Goal: Task Accomplishment & Management: Use online tool/utility

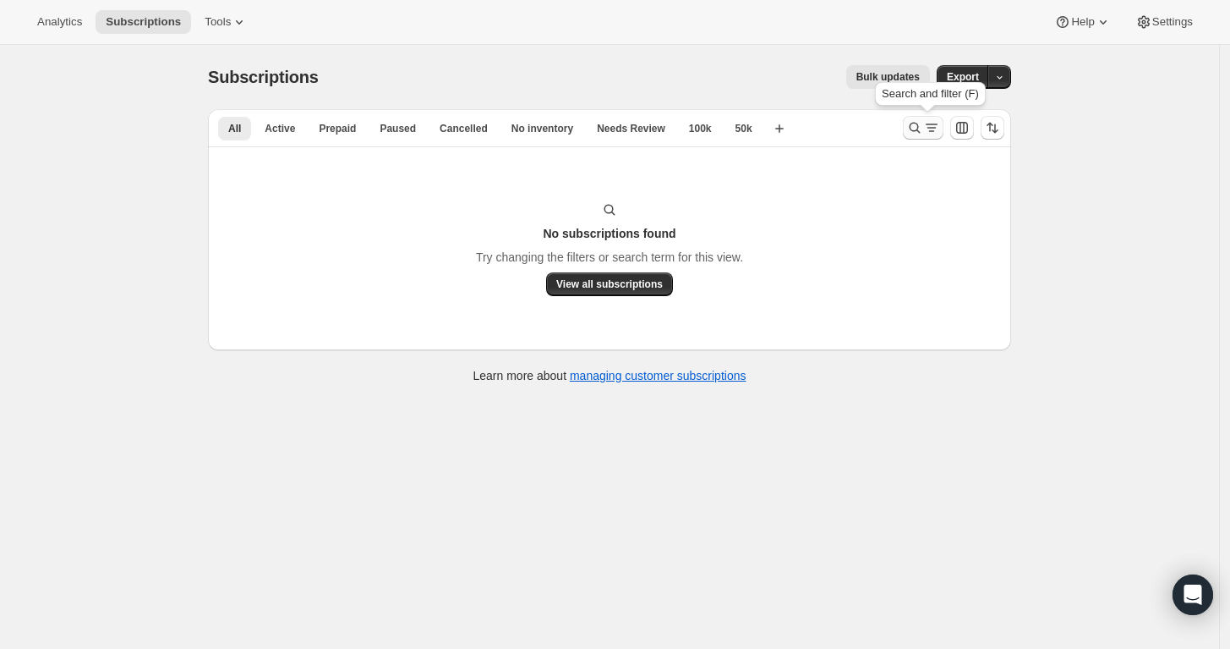
click at [921, 121] on icon "Search and filter results" at bounding box center [914, 127] width 17 height 17
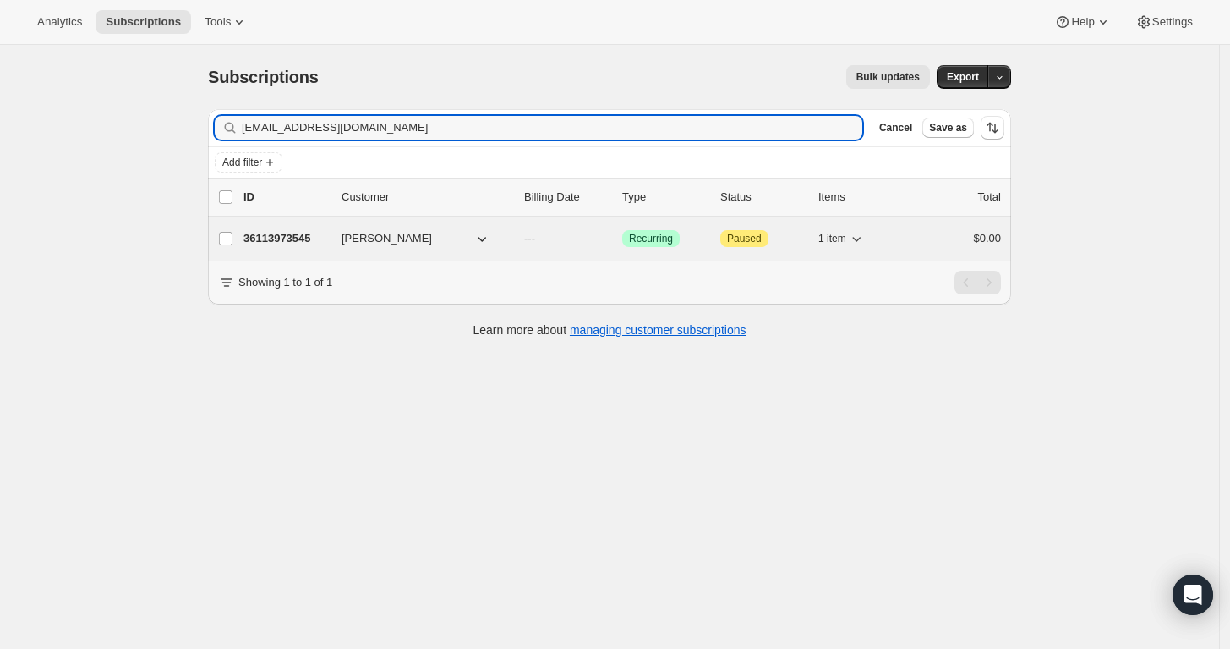
type input "danielmday@gmail.com"
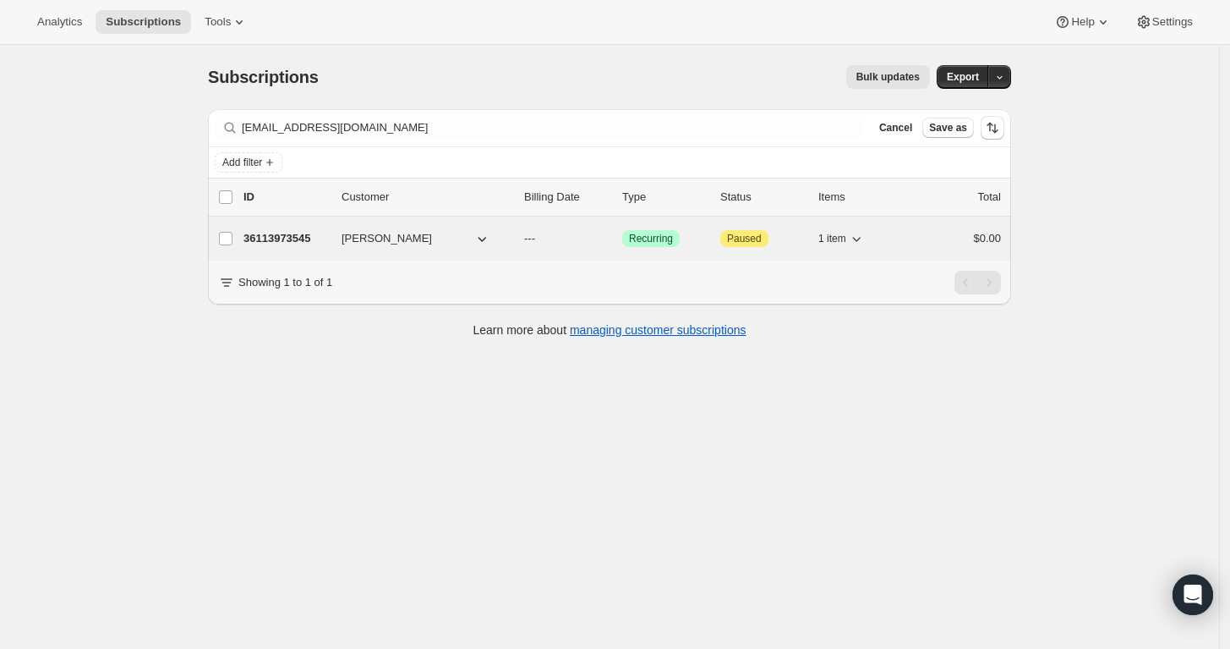
click at [288, 234] on p "36113973545" at bounding box center [286, 238] width 85 height 17
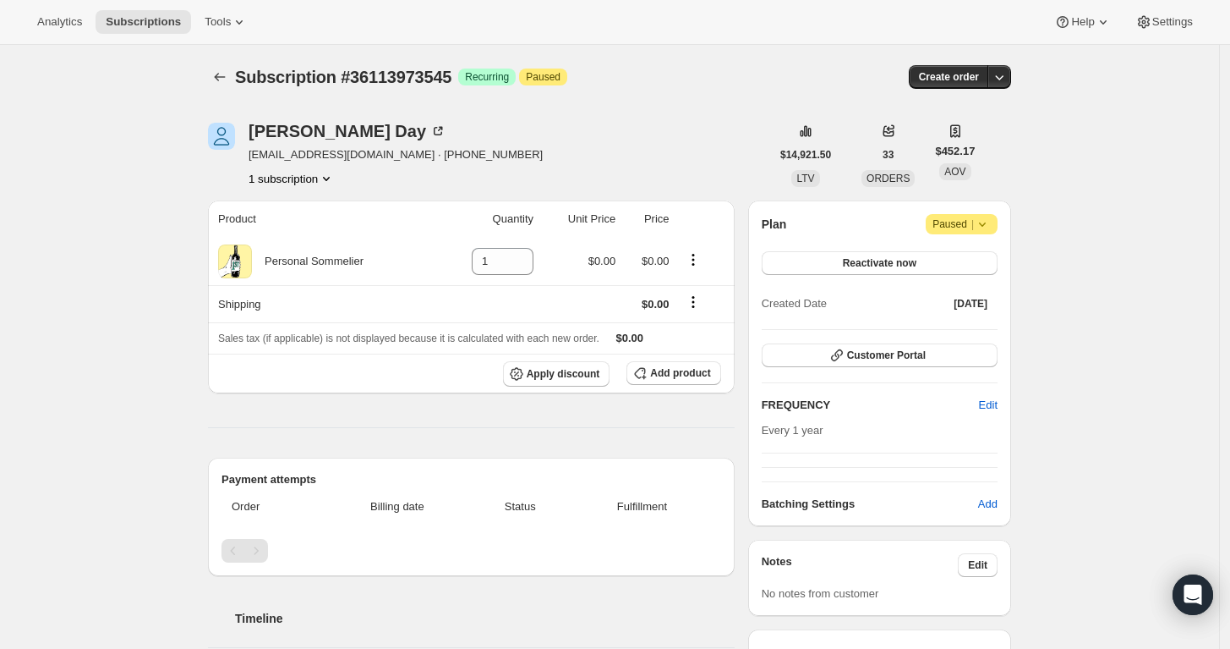
click at [1005, 61] on div "Subscription #36113973545. This page is ready Subscription #36113973545 Success…" at bounding box center [609, 77] width 803 height 64
click at [1006, 71] on icon "button" at bounding box center [999, 76] width 17 height 17
click at [978, 134] on span "Create custom one-time order" at bounding box center [933, 140] width 146 height 13
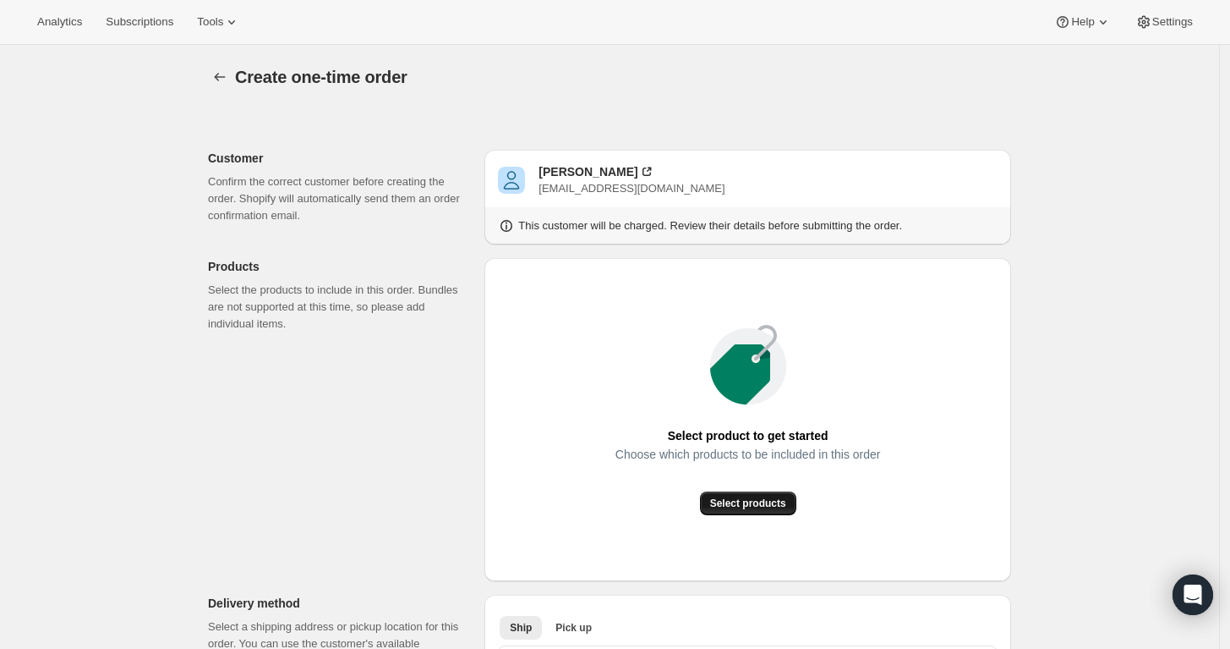
click at [741, 498] on span "Select products" at bounding box center [748, 503] width 76 height 14
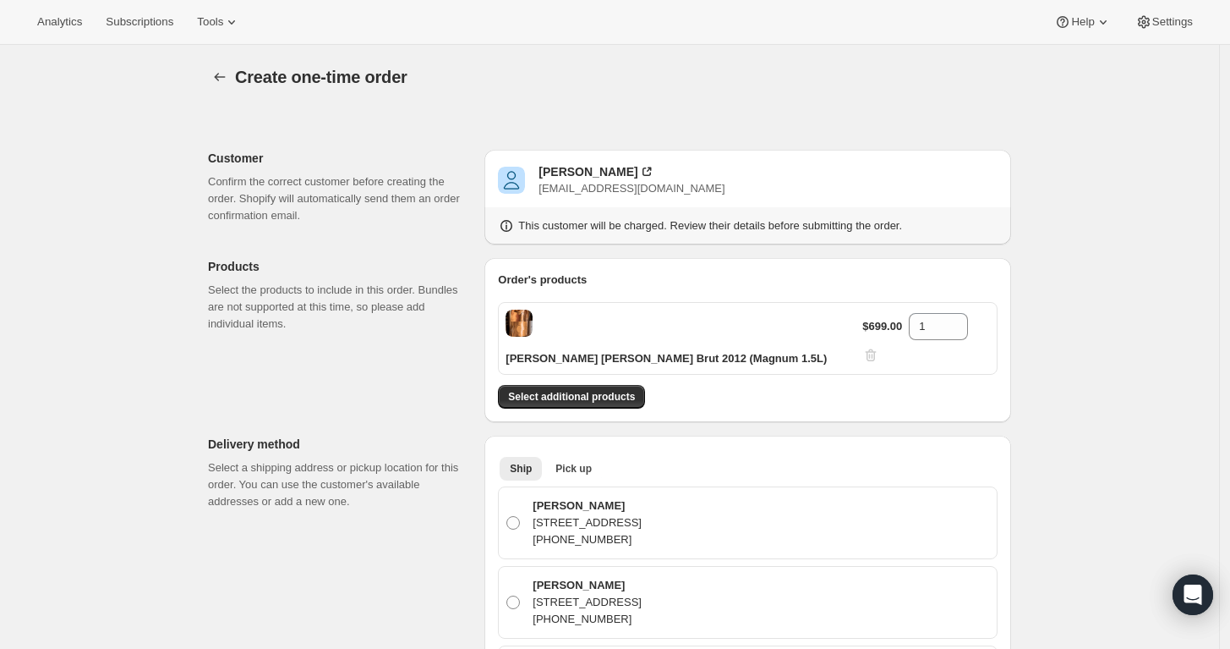
click at [632, 353] on div "Order's products Champagne Louis Roederer Cristal Brut 2012 (Magnum 1.5L) $699.…" at bounding box center [748, 339] width 500 height 137
click at [629, 390] on span "Select additional products" at bounding box center [571, 397] width 127 height 14
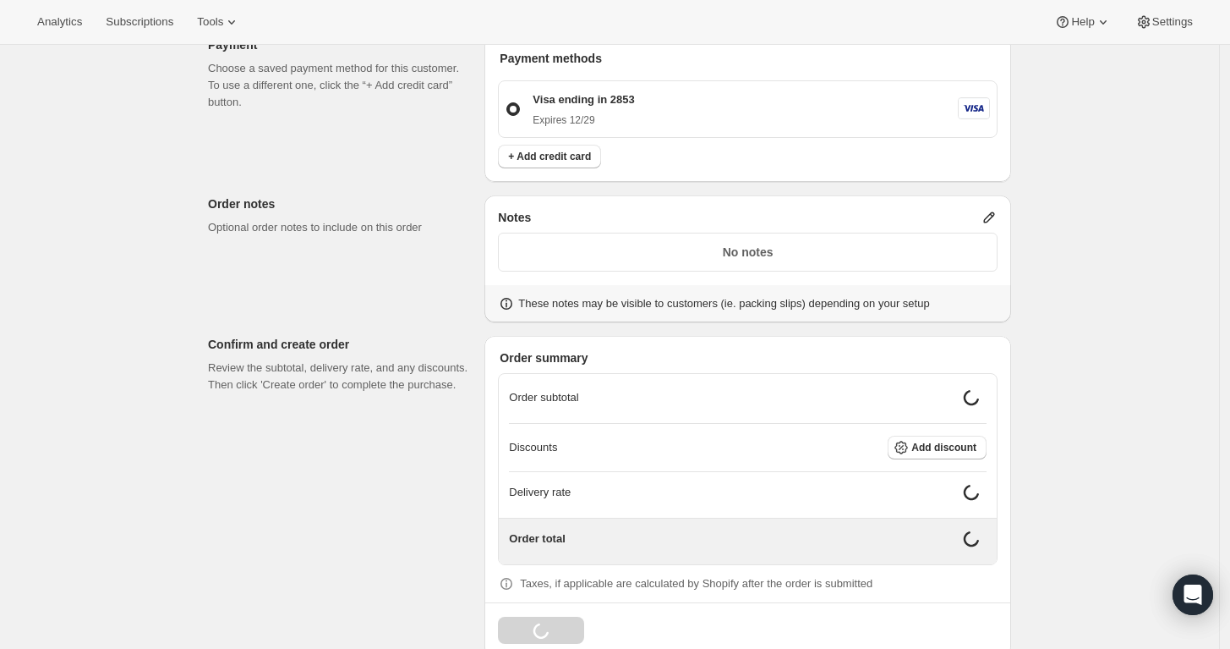
scroll to position [920, 0]
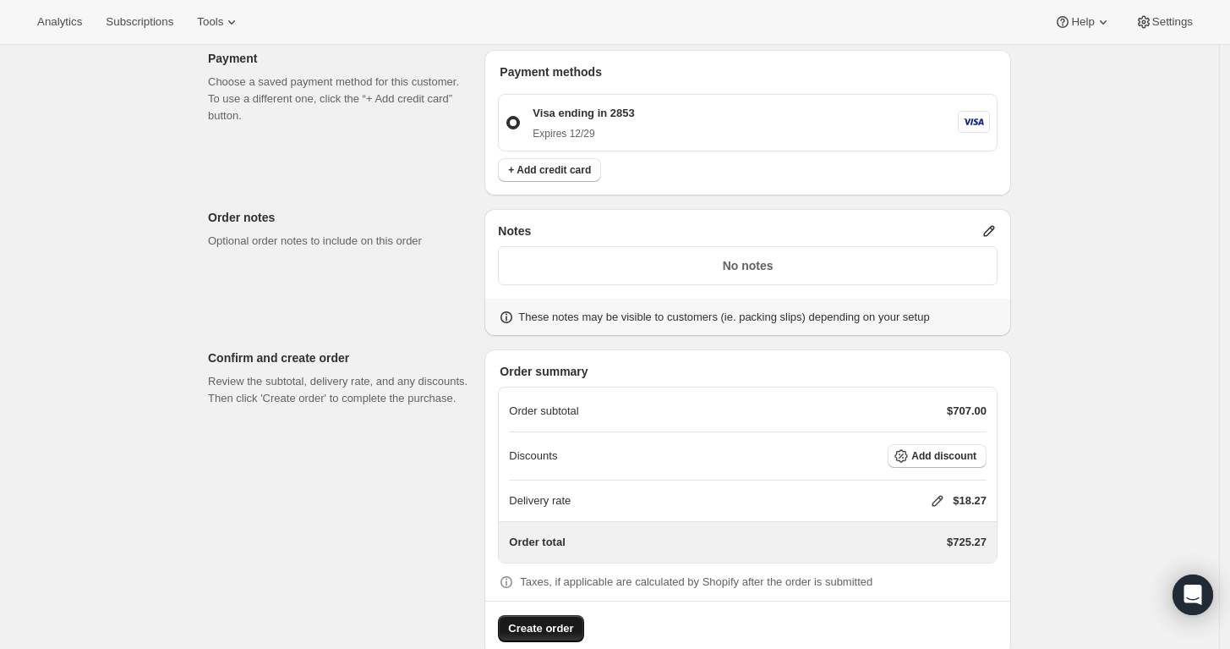
click at [558, 620] on span "Create order" at bounding box center [540, 628] width 65 height 17
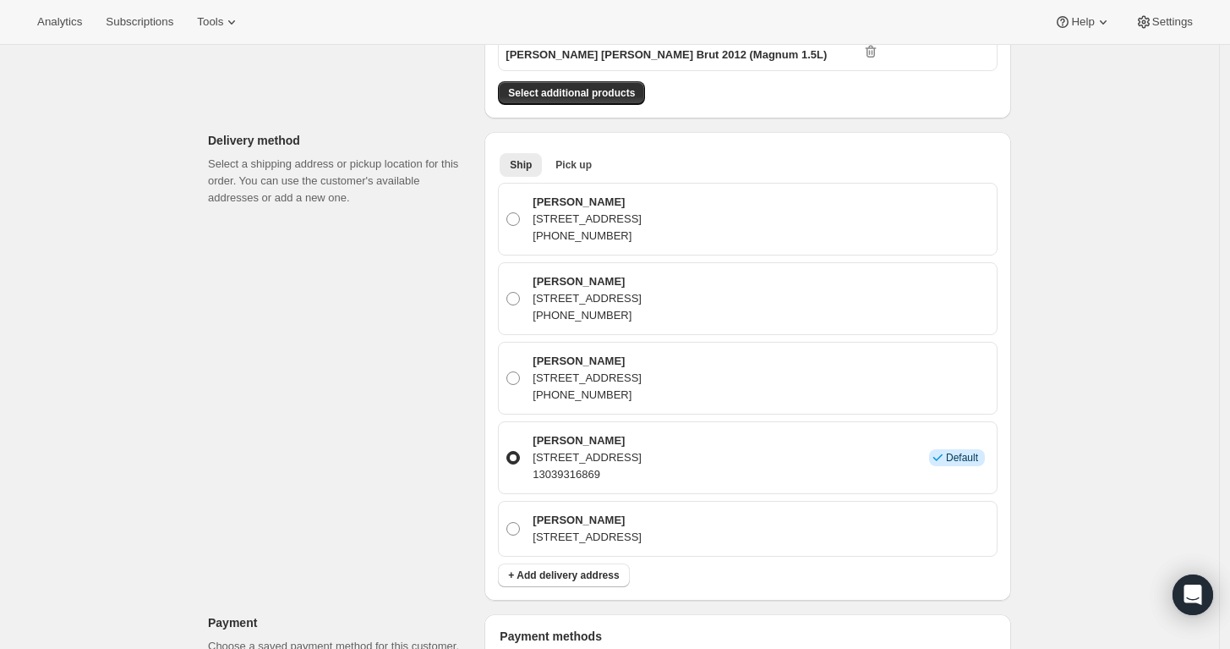
scroll to position [352, 0]
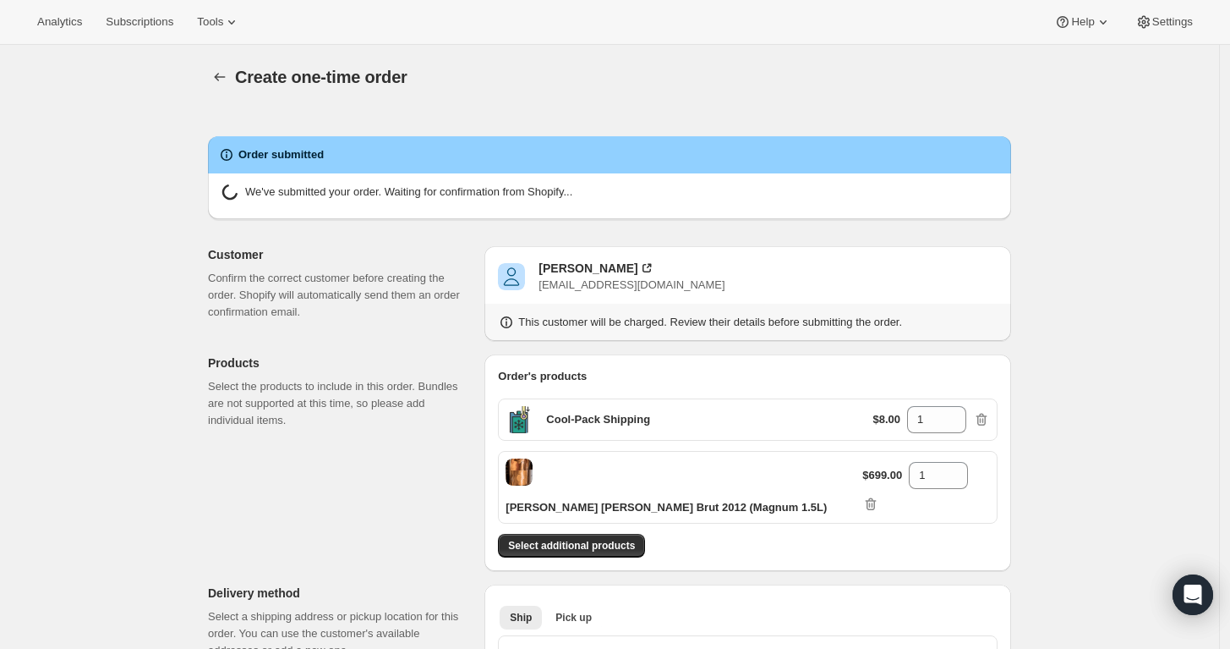
radio input "true"
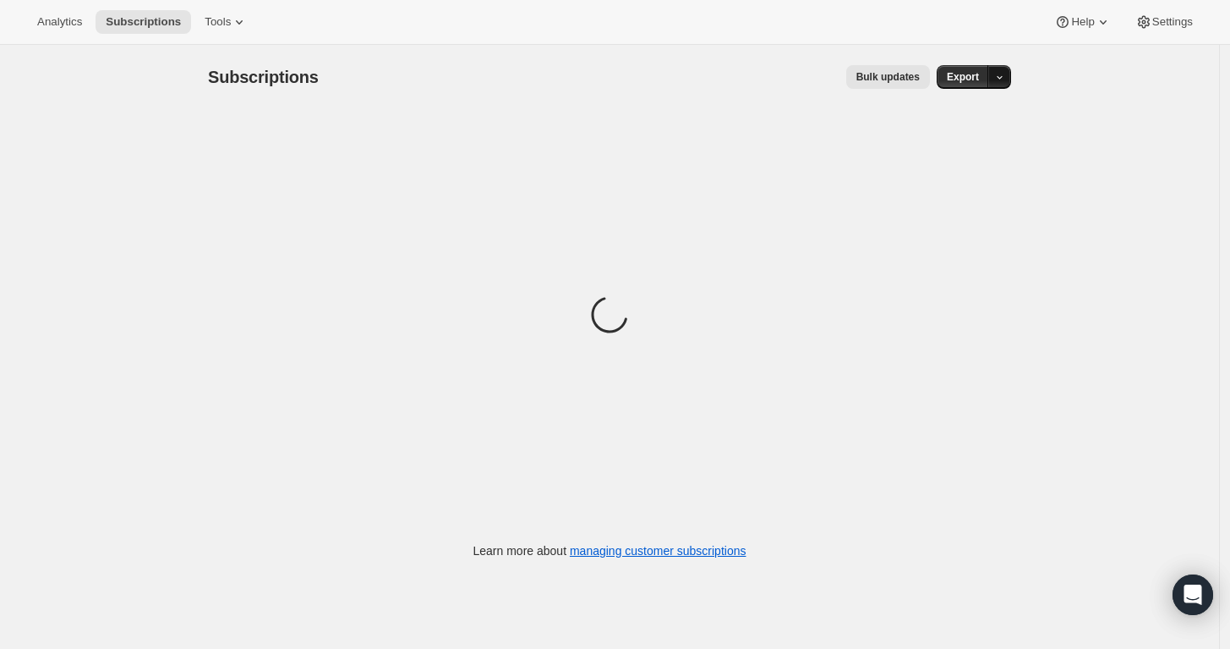
click at [1005, 73] on icon "button" at bounding box center [999, 77] width 11 height 11
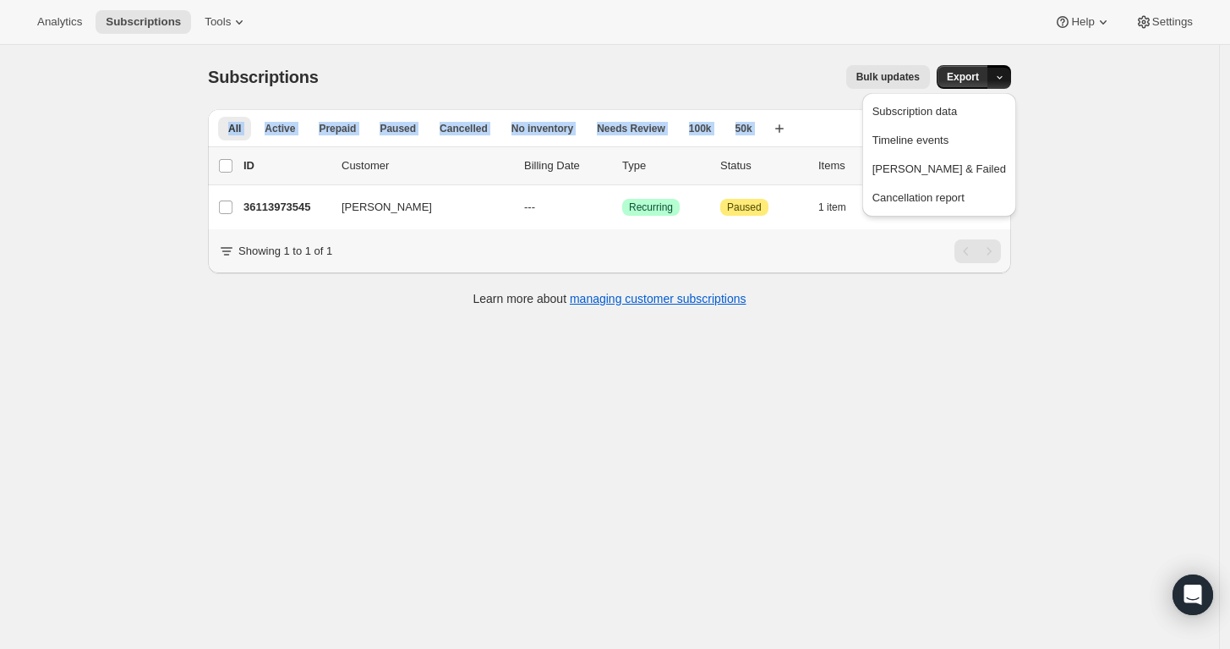
drag, startPoint x: 1081, startPoint y: 116, endPoint x: 616, endPoint y: 58, distance: 468.6
click at [616, 58] on div "Subscriptions. This page is ready Subscriptions Bulk updates More actions Bulk …" at bounding box center [609, 369] width 1219 height 649
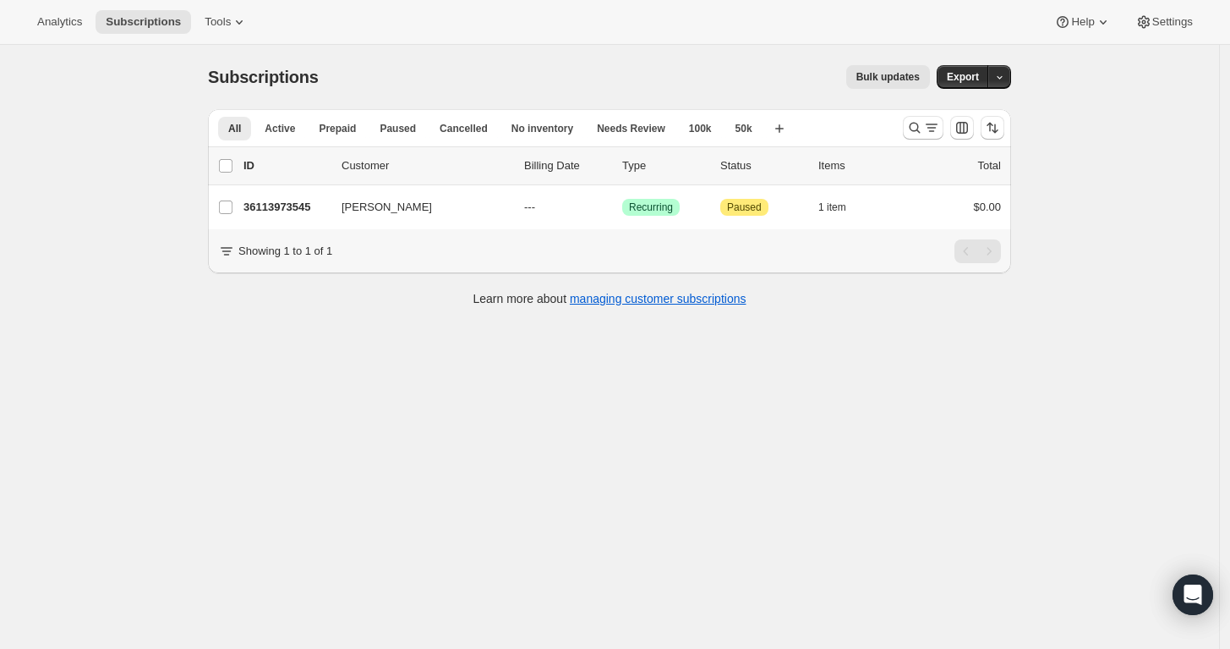
click at [616, 58] on div "Subscriptions. This page is ready Subscriptions Bulk updates More actions Bulk …" at bounding box center [609, 77] width 803 height 64
click at [919, 129] on icon "Search and filter results" at bounding box center [914, 127] width 17 height 17
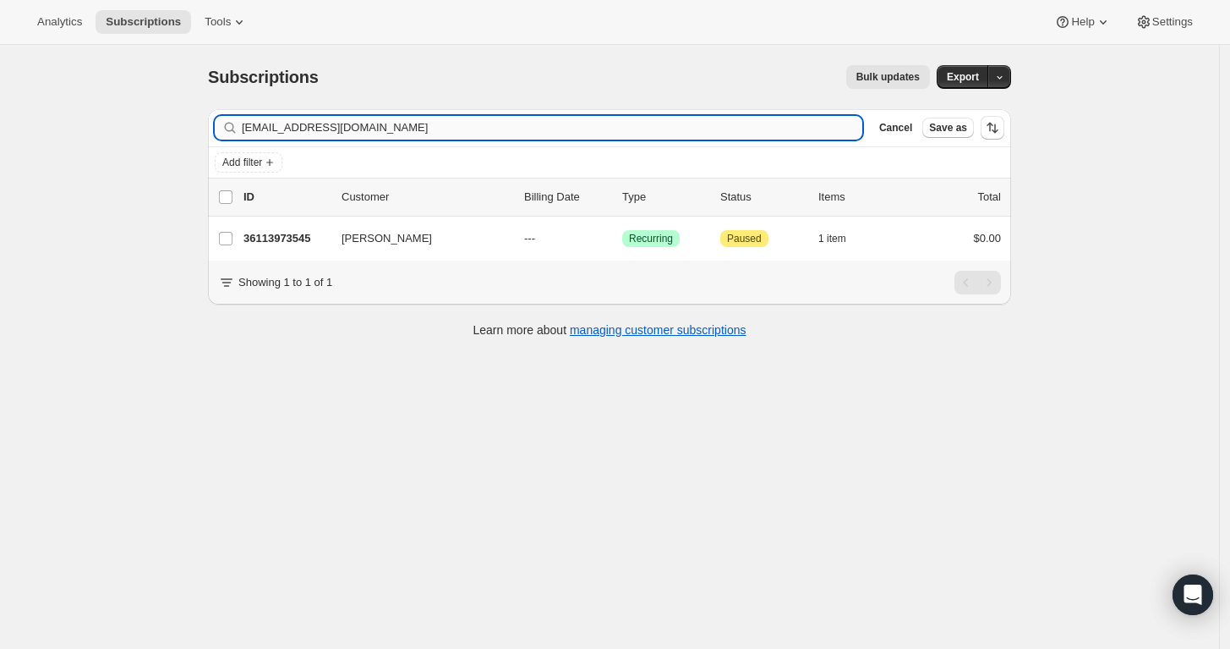
click at [724, 130] on input "danielmday@gmail.com" at bounding box center [552, 128] width 621 height 24
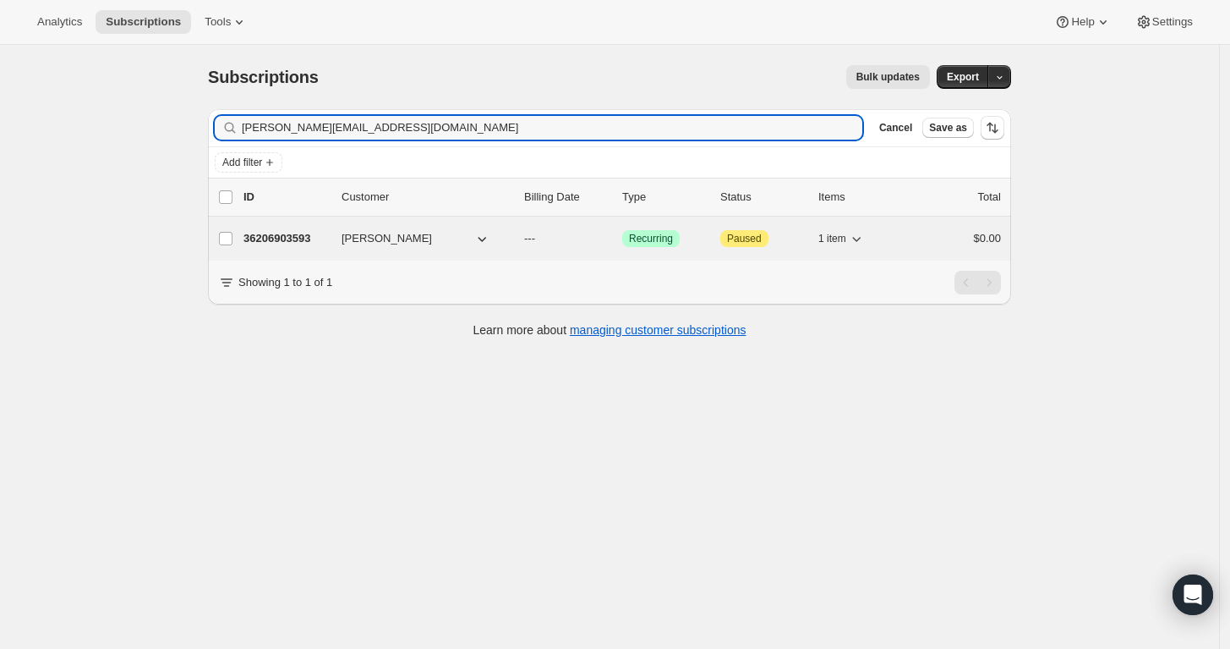
type input "stan@bradyrealestate.com"
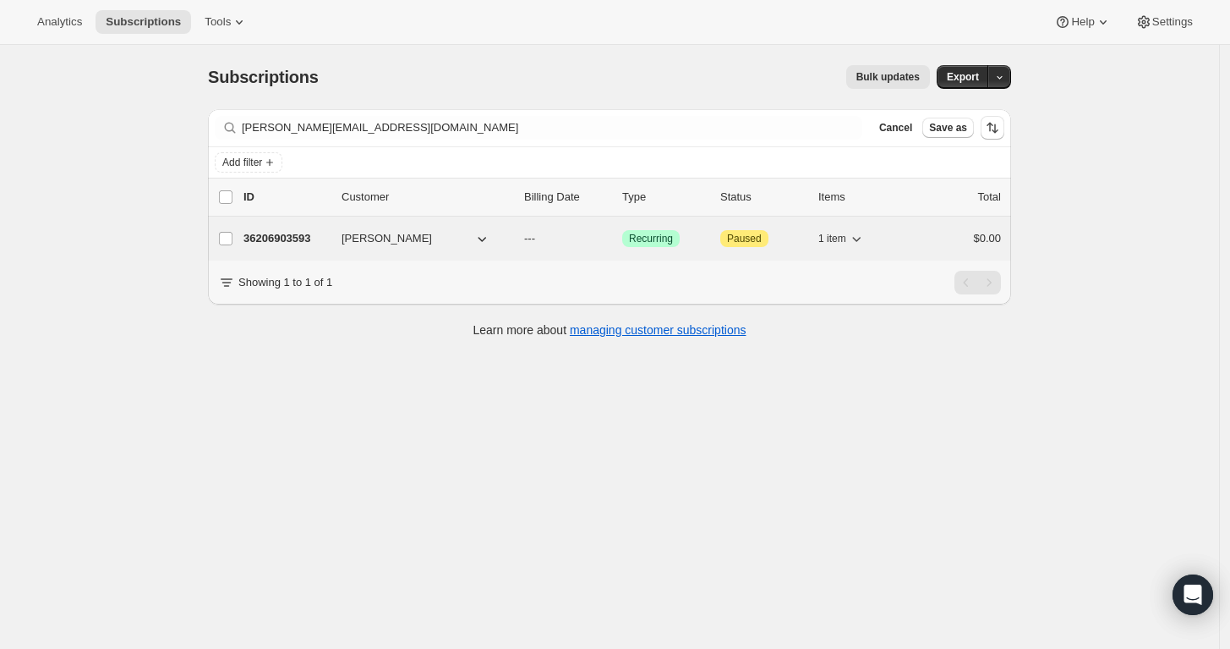
click at [293, 236] on p "36206903593" at bounding box center [286, 238] width 85 height 17
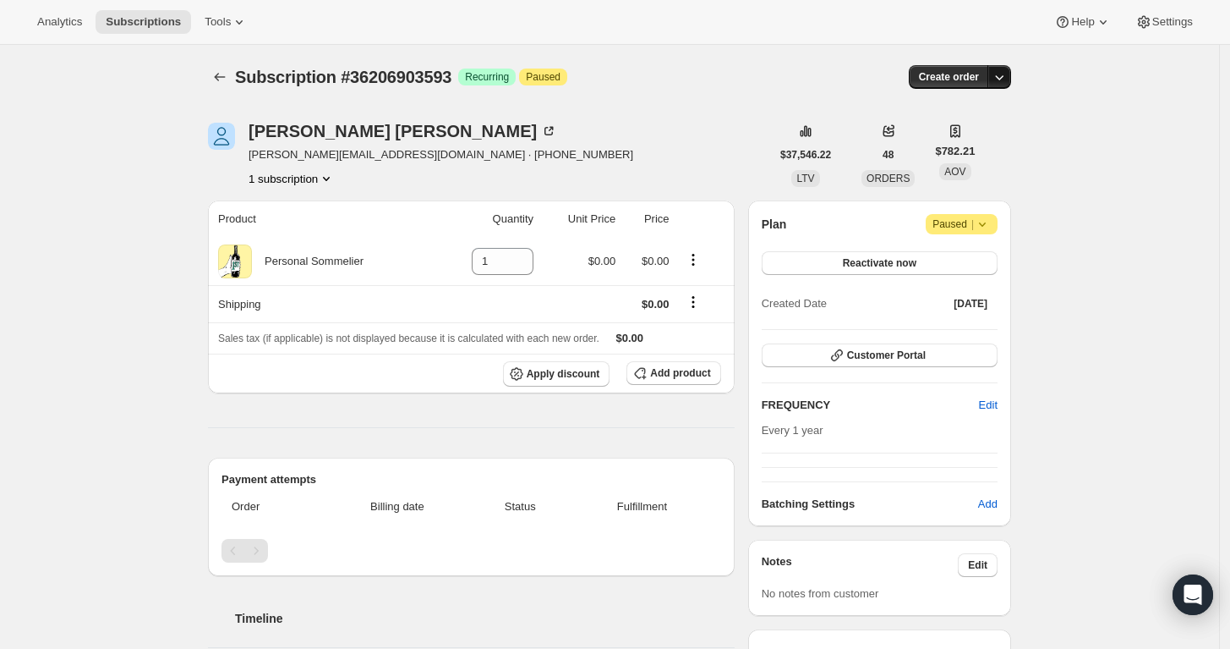
click at [1005, 72] on icon "button" at bounding box center [999, 76] width 17 height 17
click at [967, 137] on span "Create custom one-time order" at bounding box center [933, 140] width 146 height 13
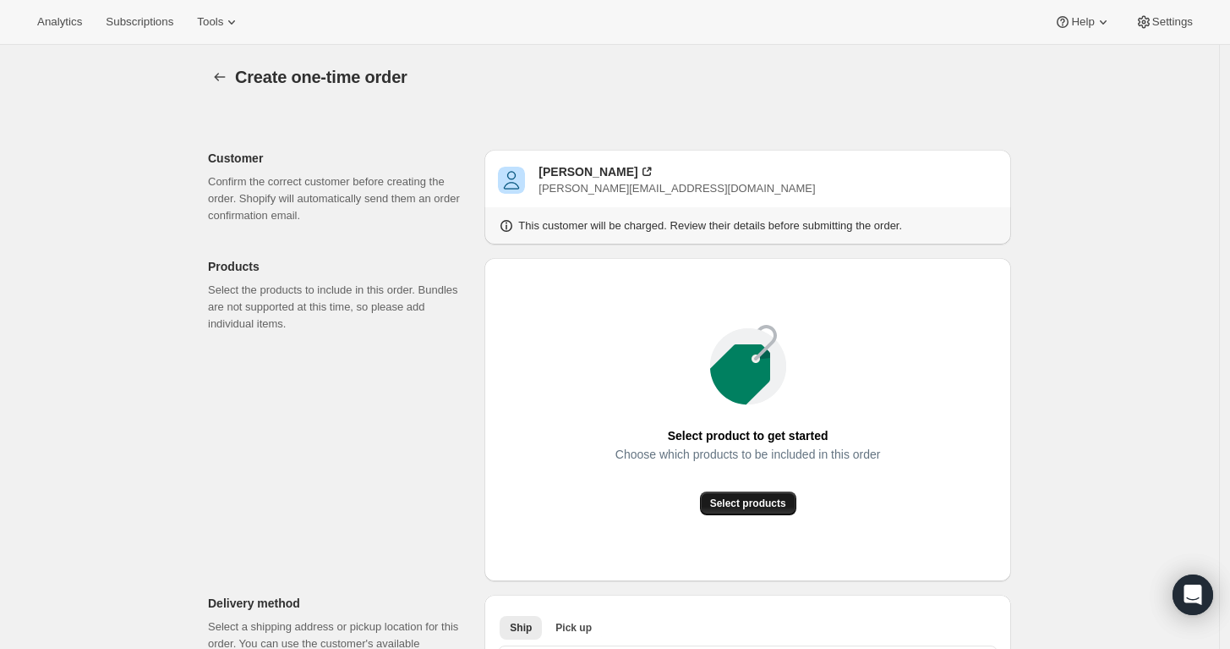
click at [751, 507] on span "Select products" at bounding box center [748, 503] width 76 height 14
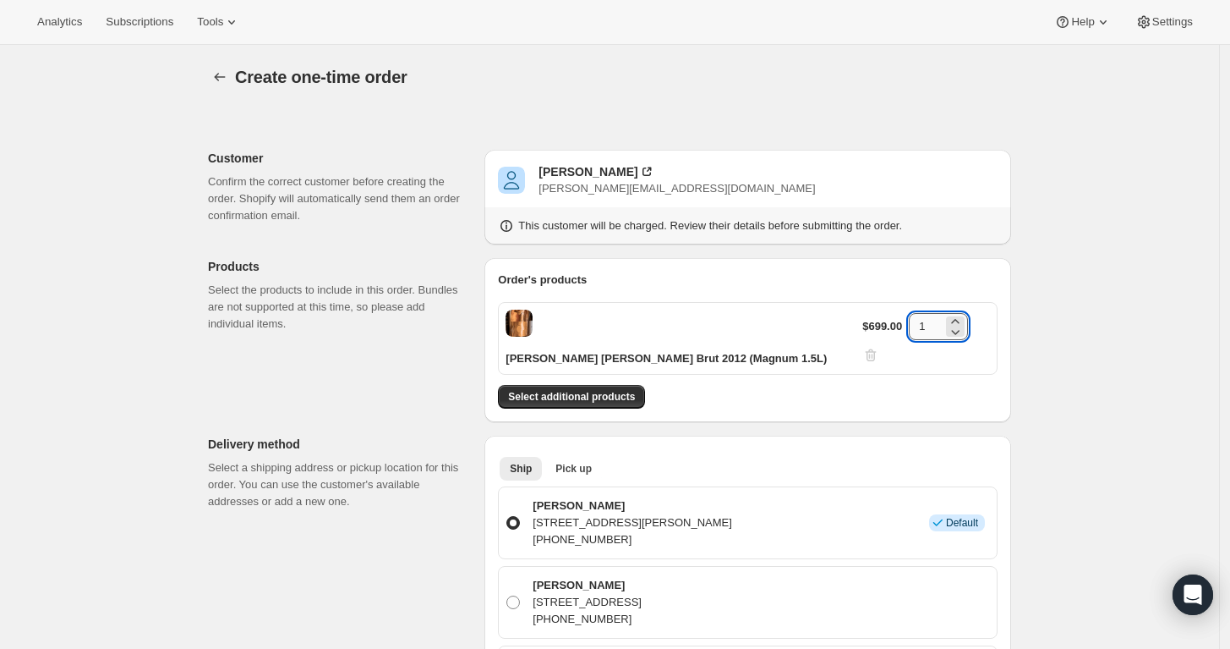
click at [930, 327] on input "1" at bounding box center [926, 326] width 34 height 27
type input "4"
click at [592, 390] on span "Select additional products" at bounding box center [571, 397] width 127 height 14
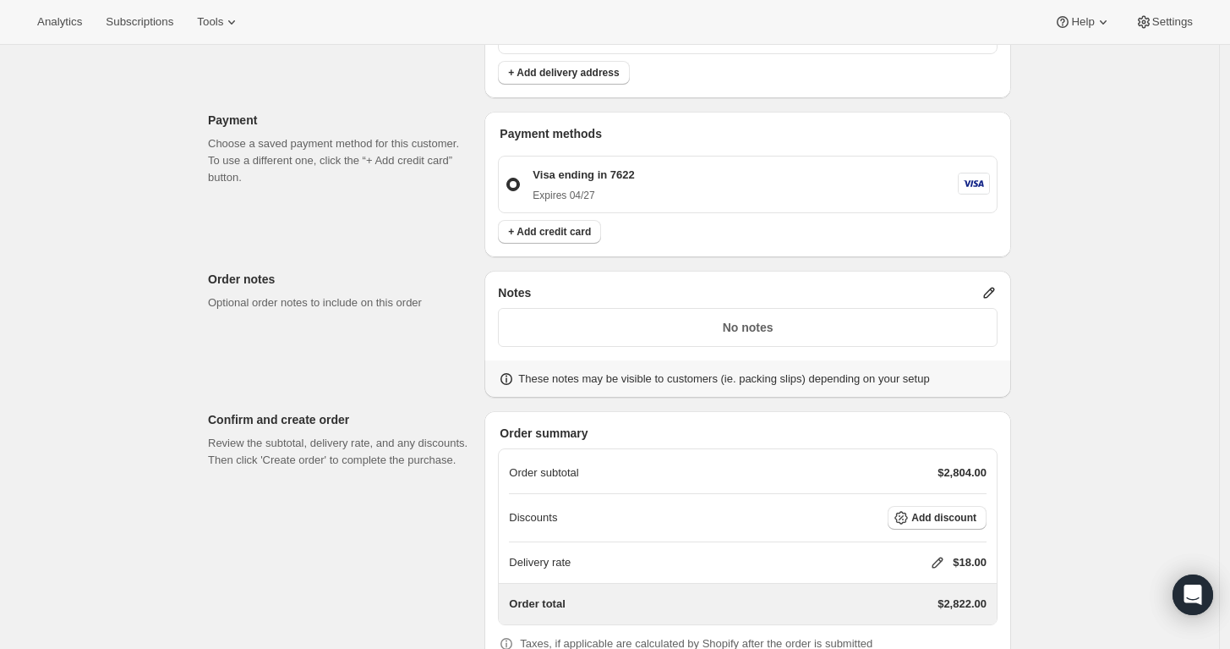
scroll to position [938, 0]
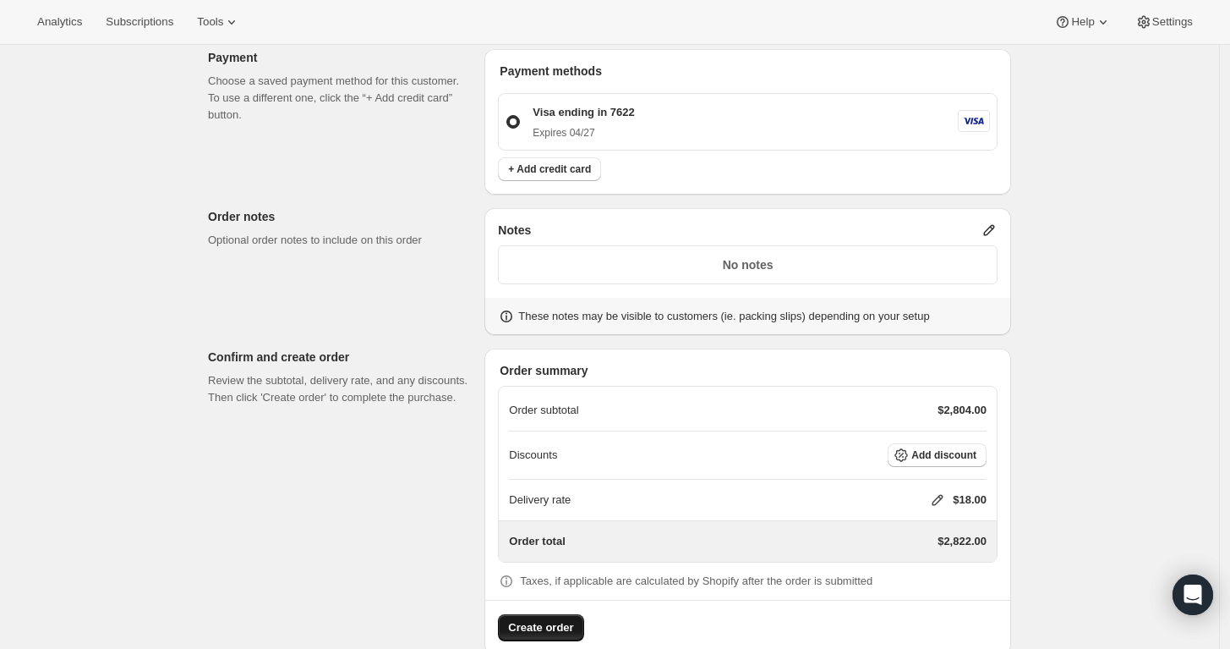
click at [541, 619] on span "Create order" at bounding box center [540, 627] width 65 height 17
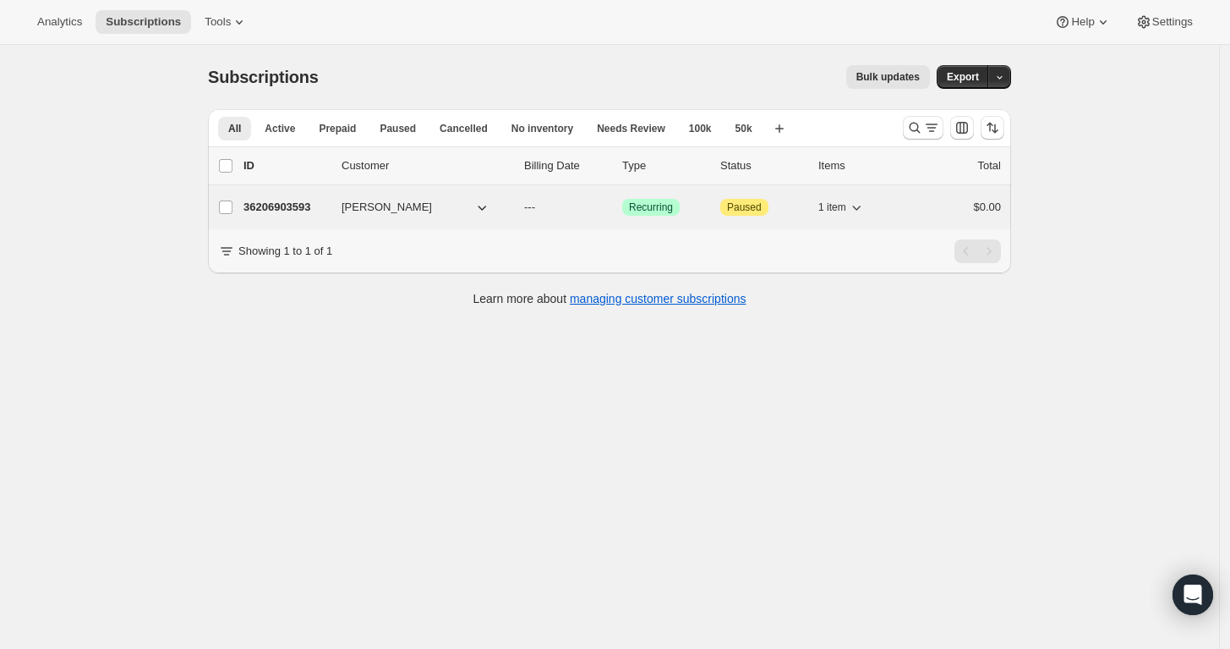
click at [273, 197] on div "36206903593 Stan Brady --- Success Recurring Attention Paused 1 item $0.00" at bounding box center [623, 207] width 758 height 24
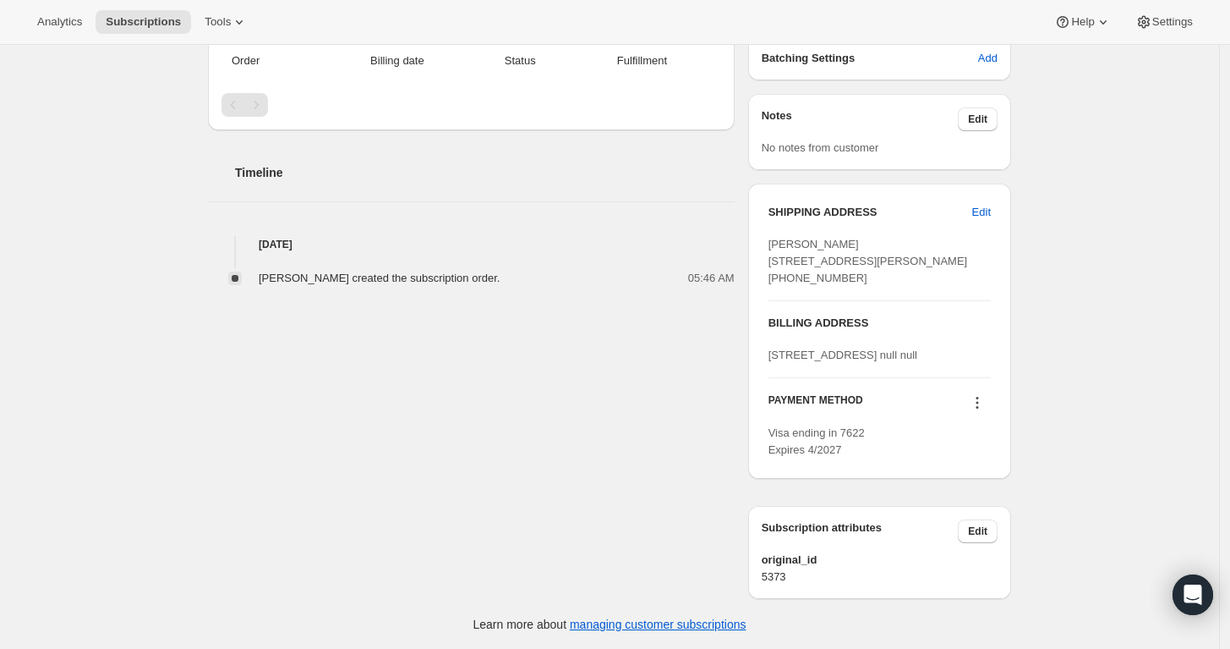
scroll to position [494, 0]
click at [980, 400] on icon at bounding box center [977, 401] width 17 height 17
click at [981, 477] on span "Send link to update card" at bounding box center [982, 483] width 118 height 13
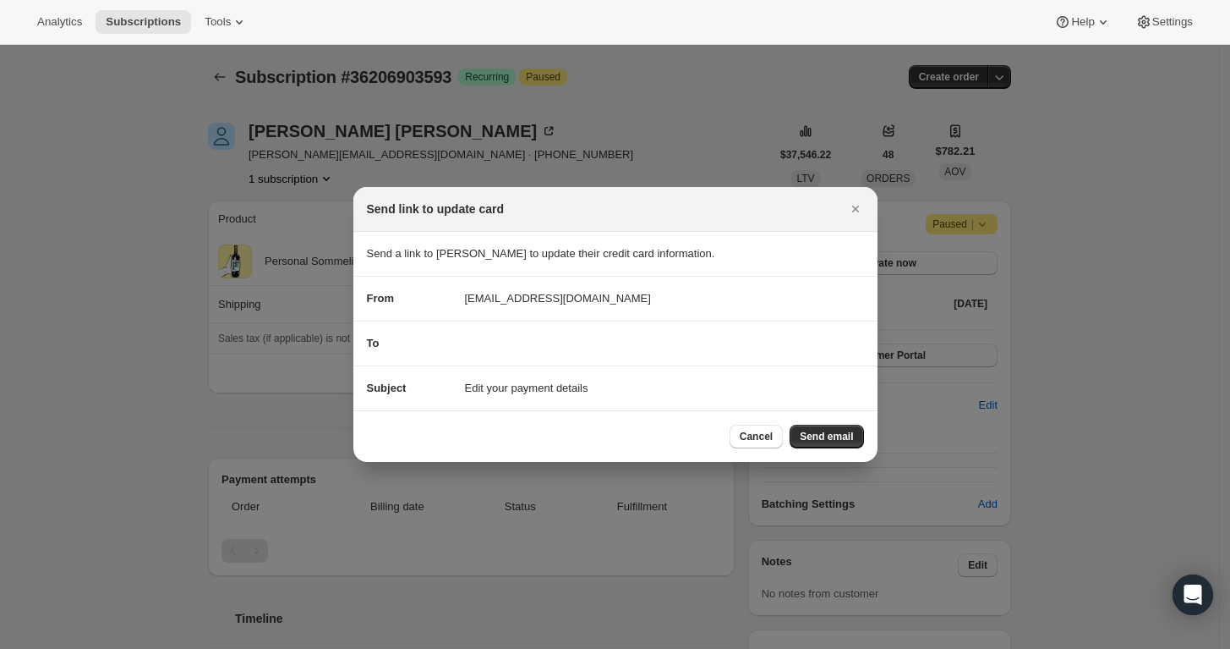
scroll to position [0, 0]
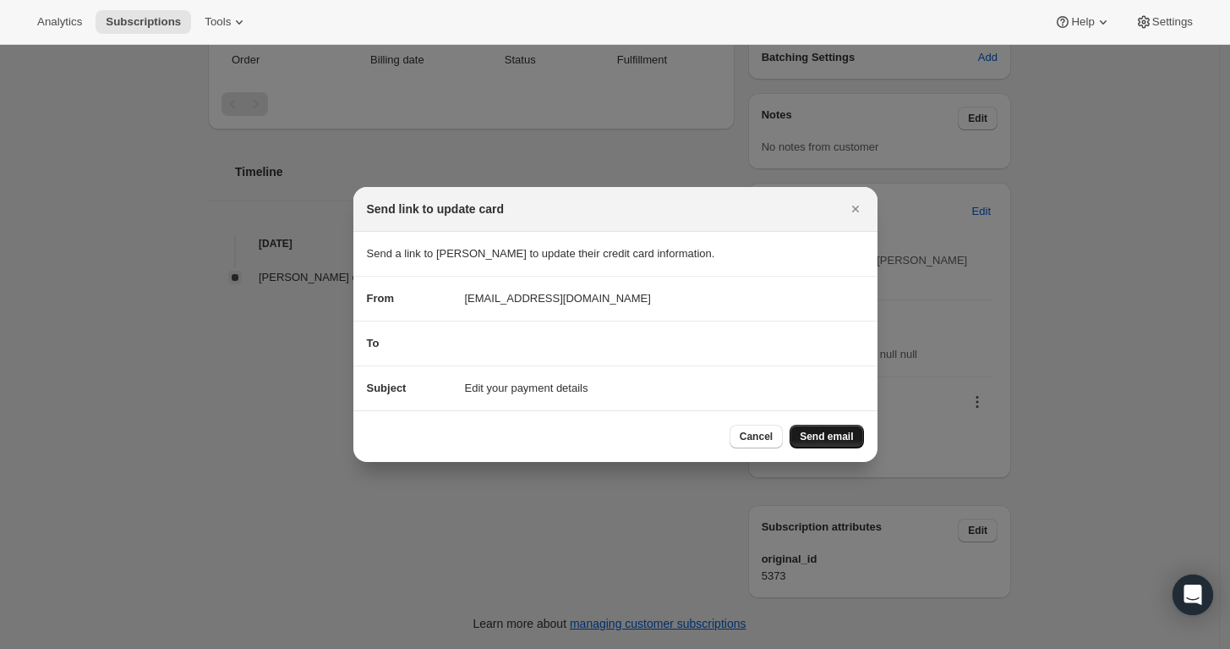
click at [834, 438] on span "Send email" at bounding box center [826, 437] width 53 height 14
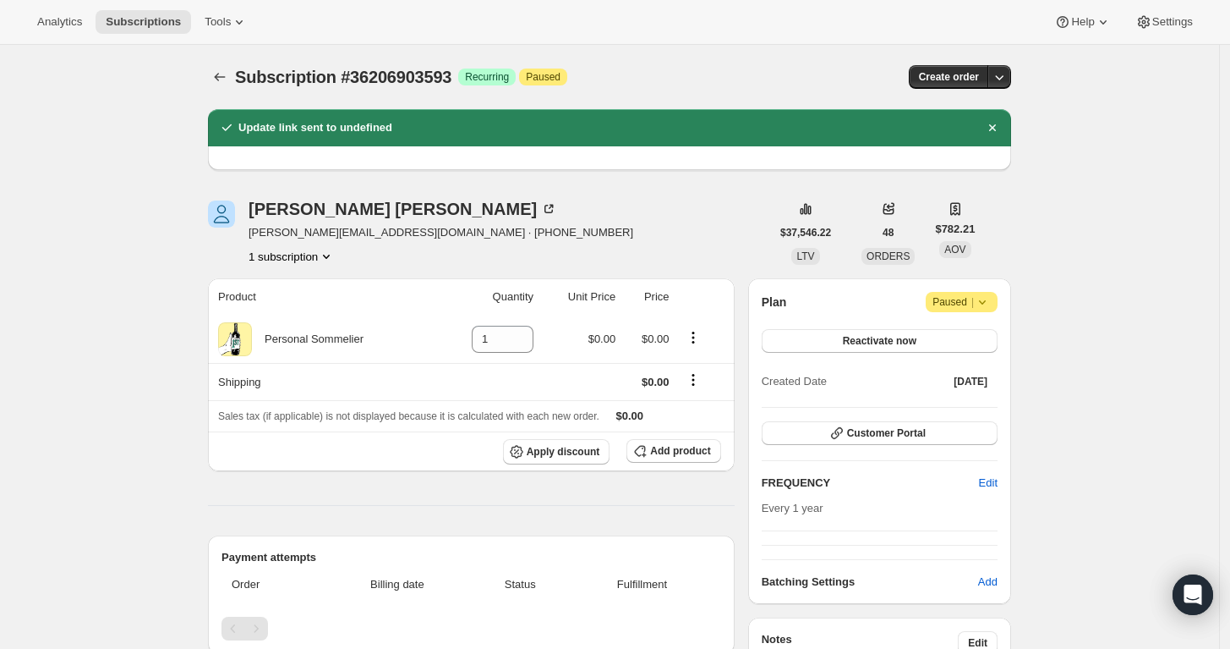
scroll to position [494, 0]
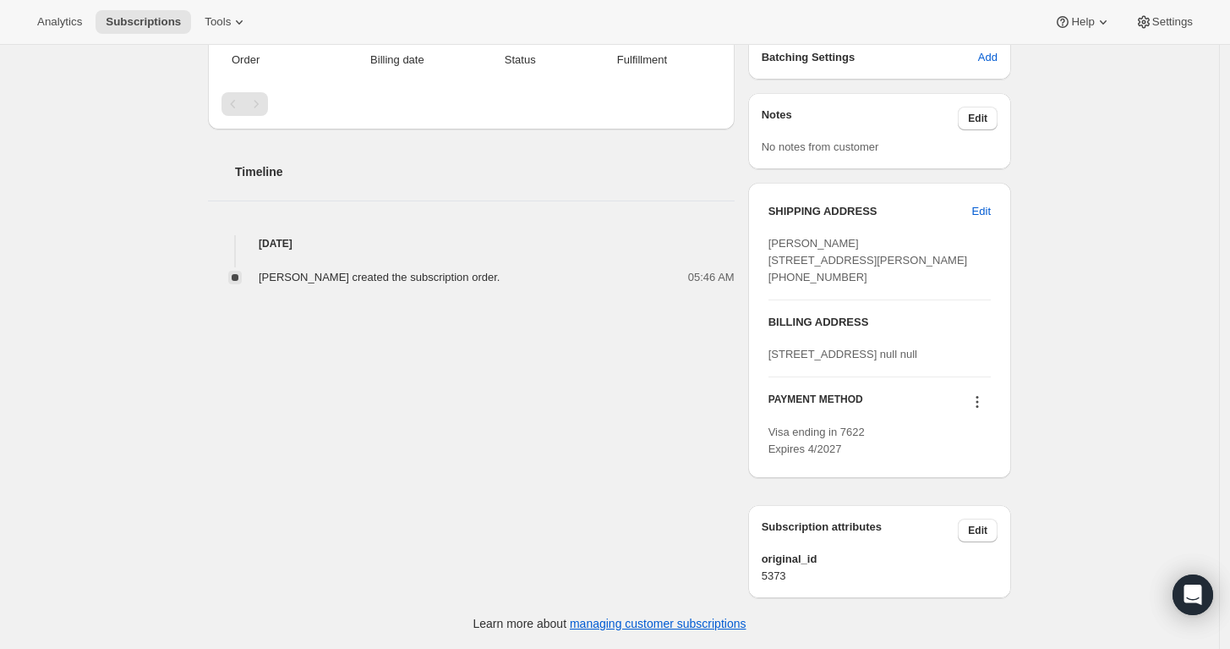
scroll to position [461, 0]
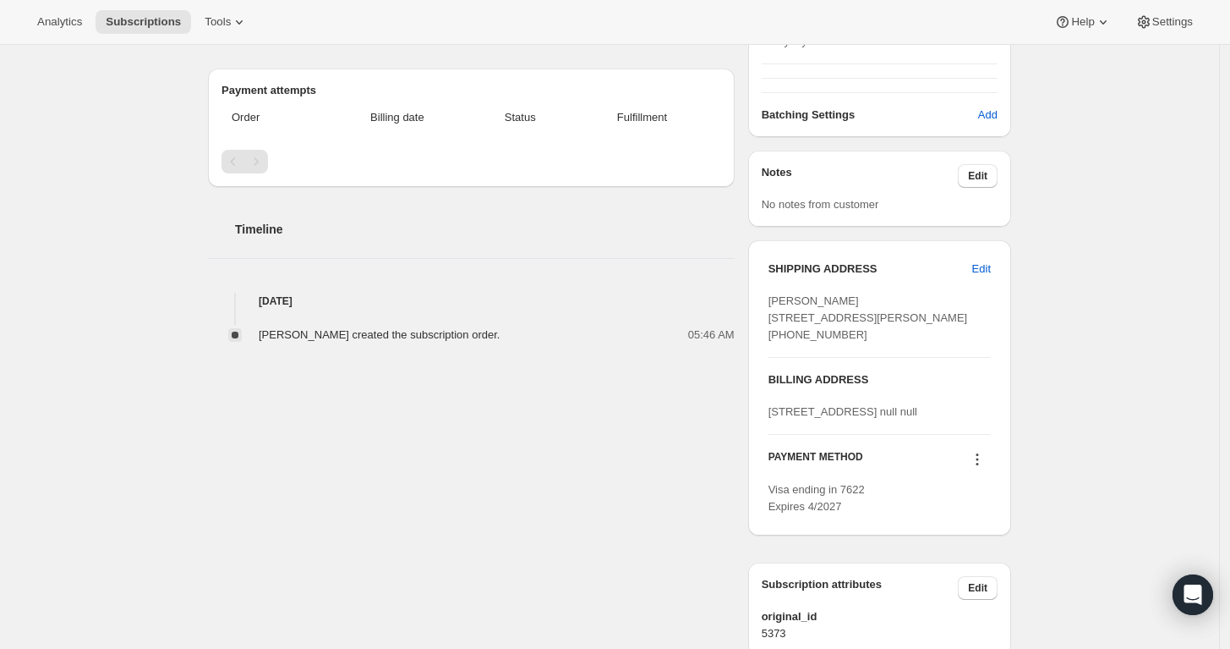
scroll to position [494, 0]
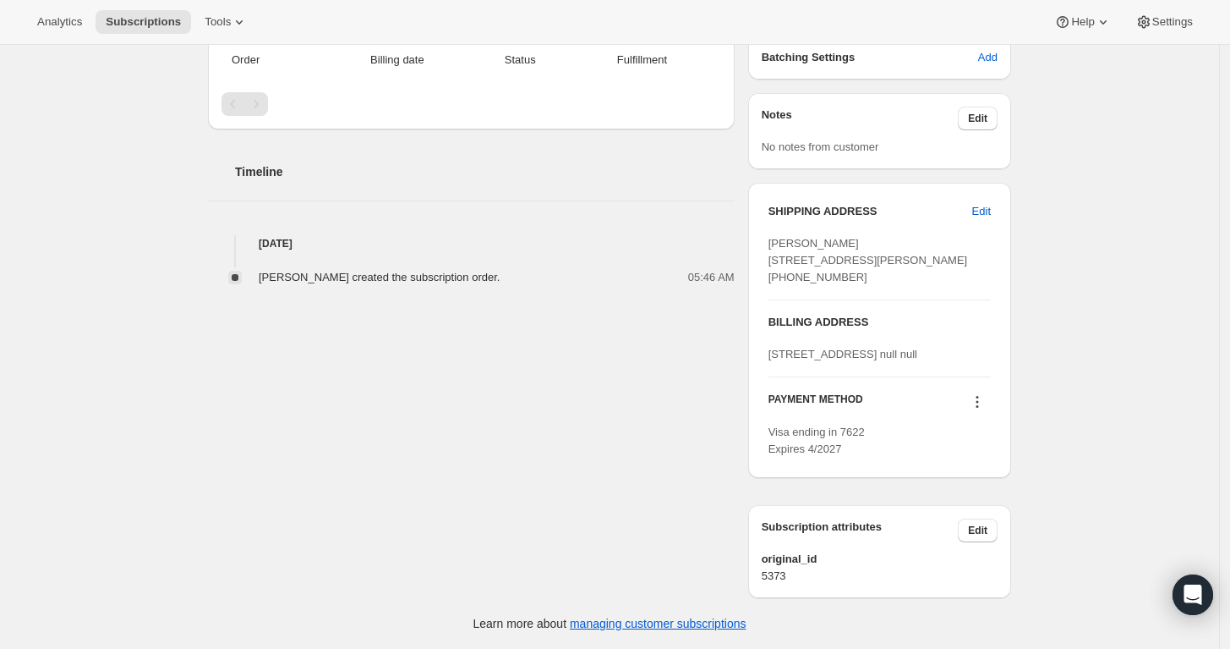
scroll to position [493, 0]
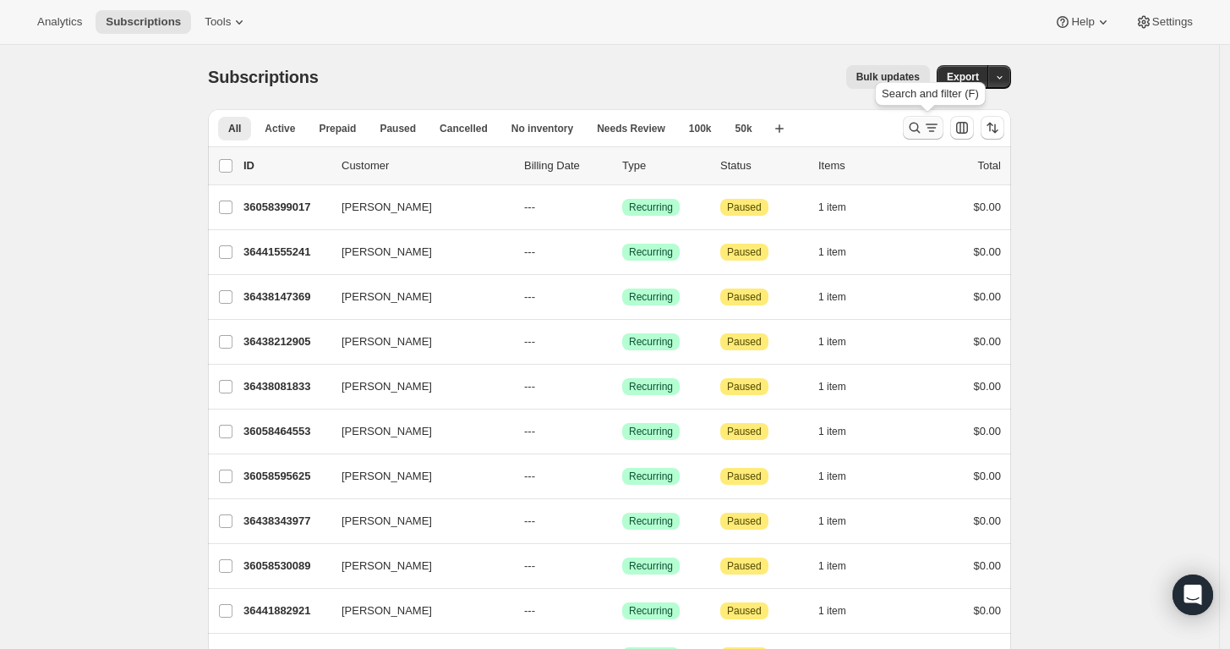
click at [921, 127] on icon "Search and filter results" at bounding box center [915, 128] width 11 height 11
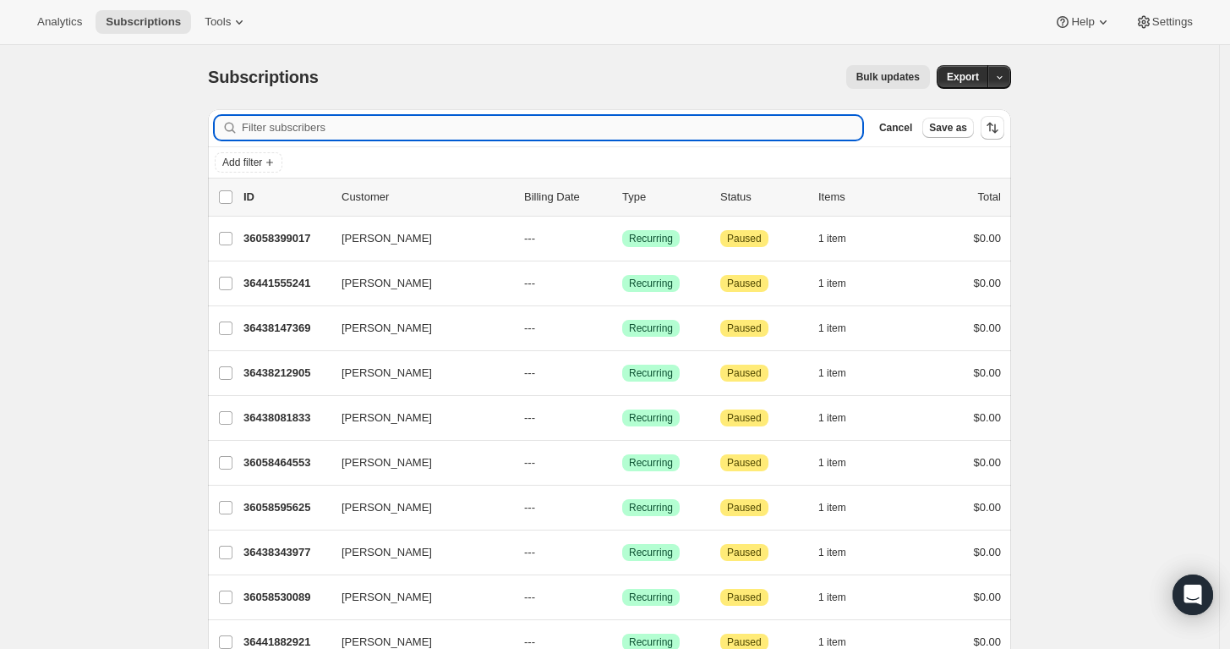
click at [618, 126] on input "Filter subscribers" at bounding box center [552, 128] width 621 height 24
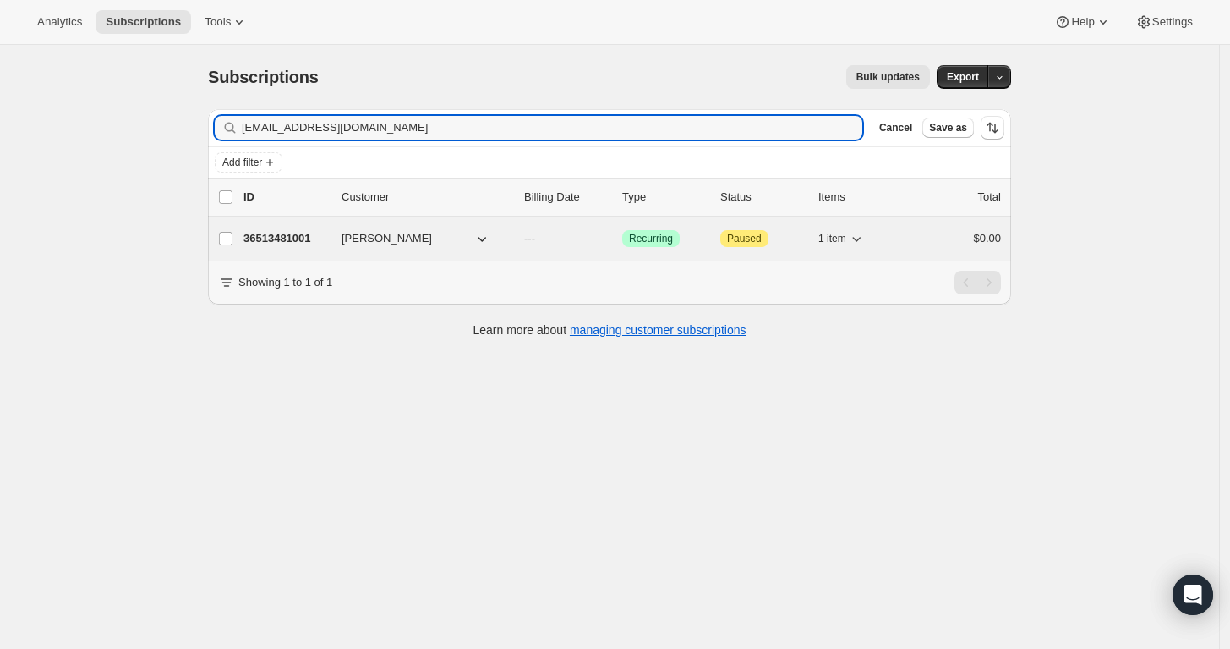
type input "sbush1@gmail.com"
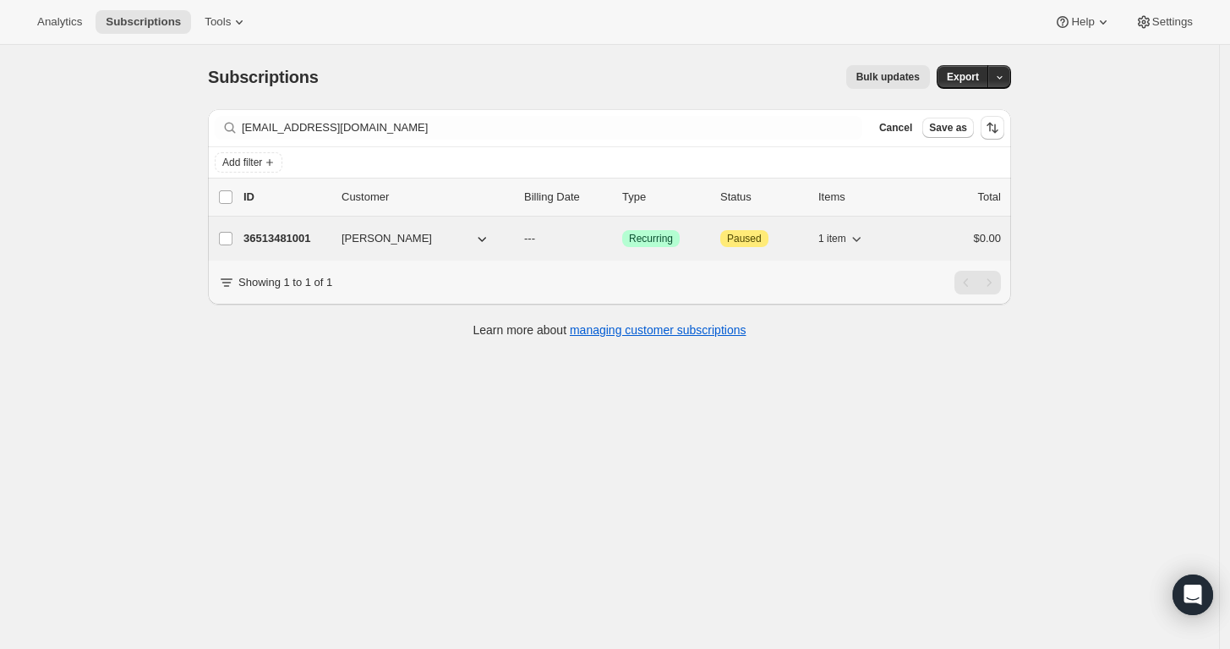
click at [257, 231] on p "36513481001" at bounding box center [286, 238] width 85 height 17
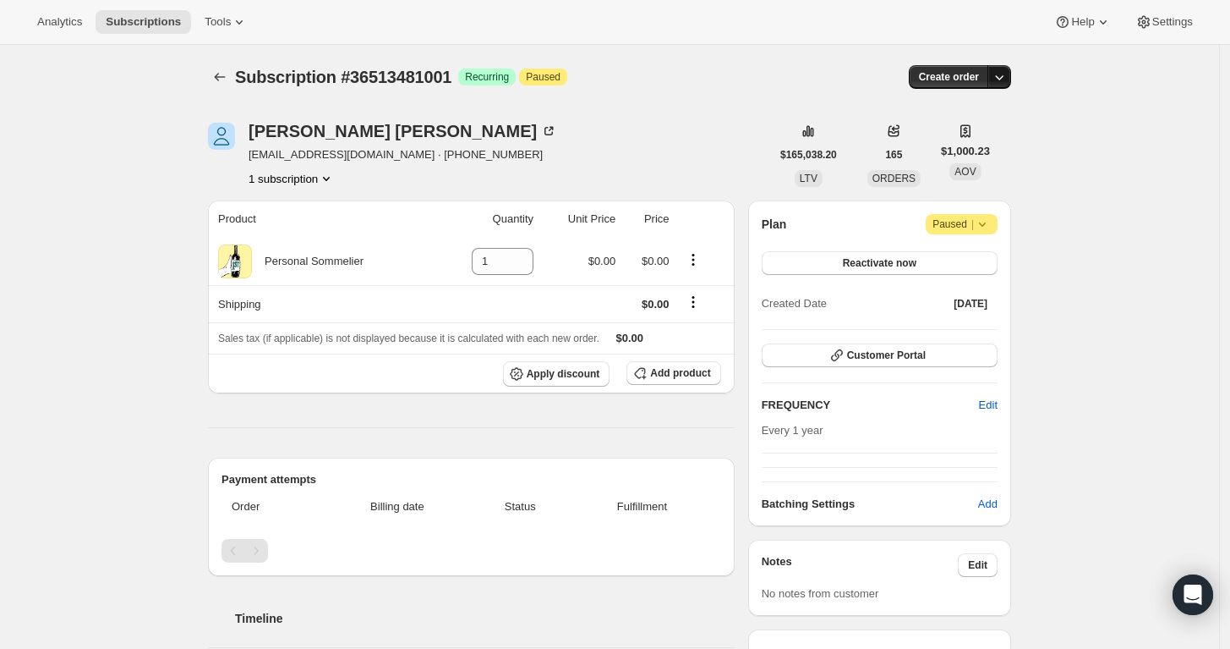
click at [935, 71] on icon "button" at bounding box center [999, 76] width 17 height 17
click at [935, 140] on span "Create custom one-time order" at bounding box center [933, 140] width 146 height 13
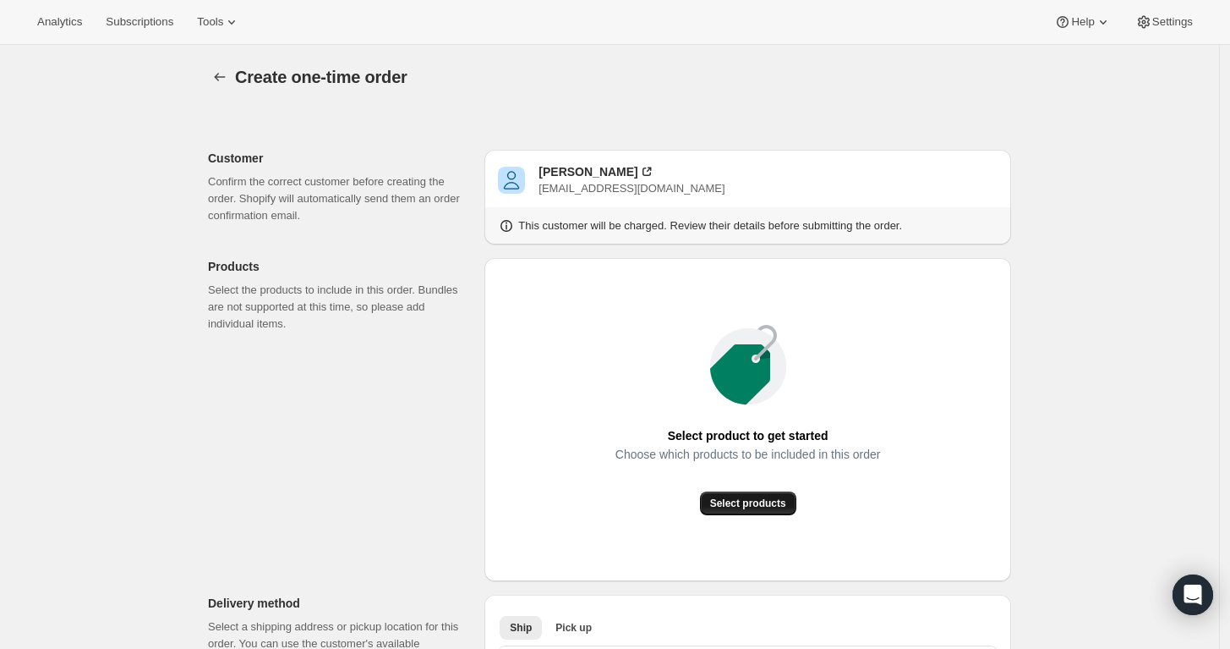
click at [764, 502] on span "Select products" at bounding box center [748, 503] width 76 height 14
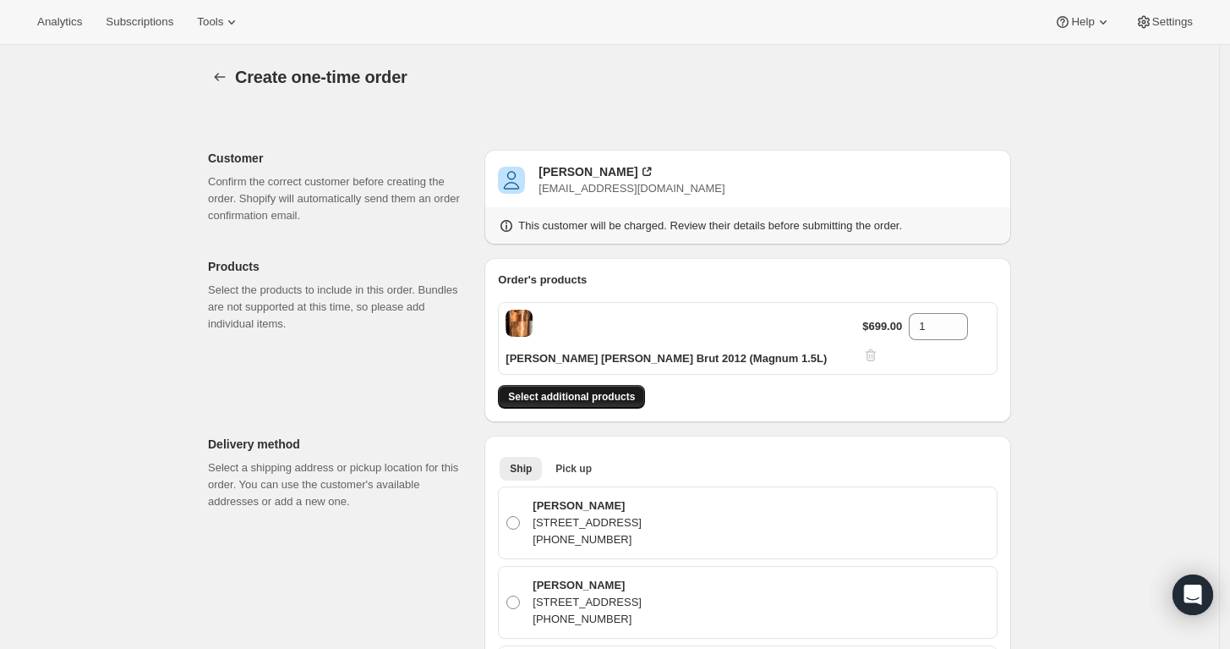
click at [602, 390] on span "Select additional products" at bounding box center [571, 397] width 127 height 14
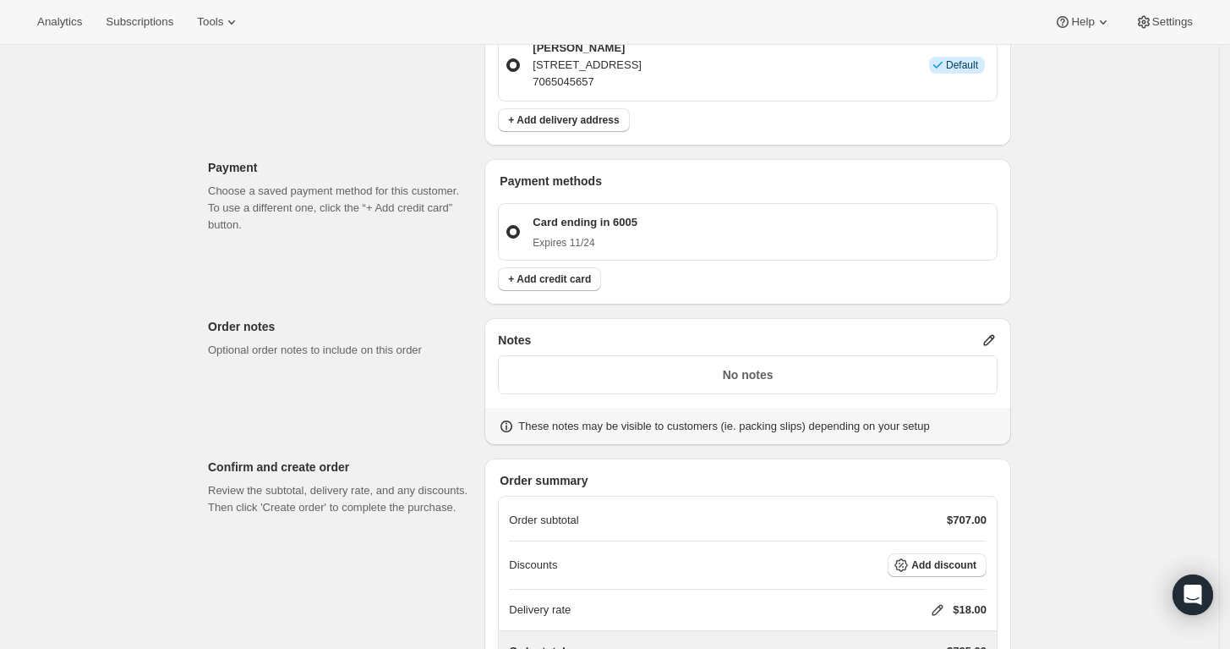
scroll to position [779, 0]
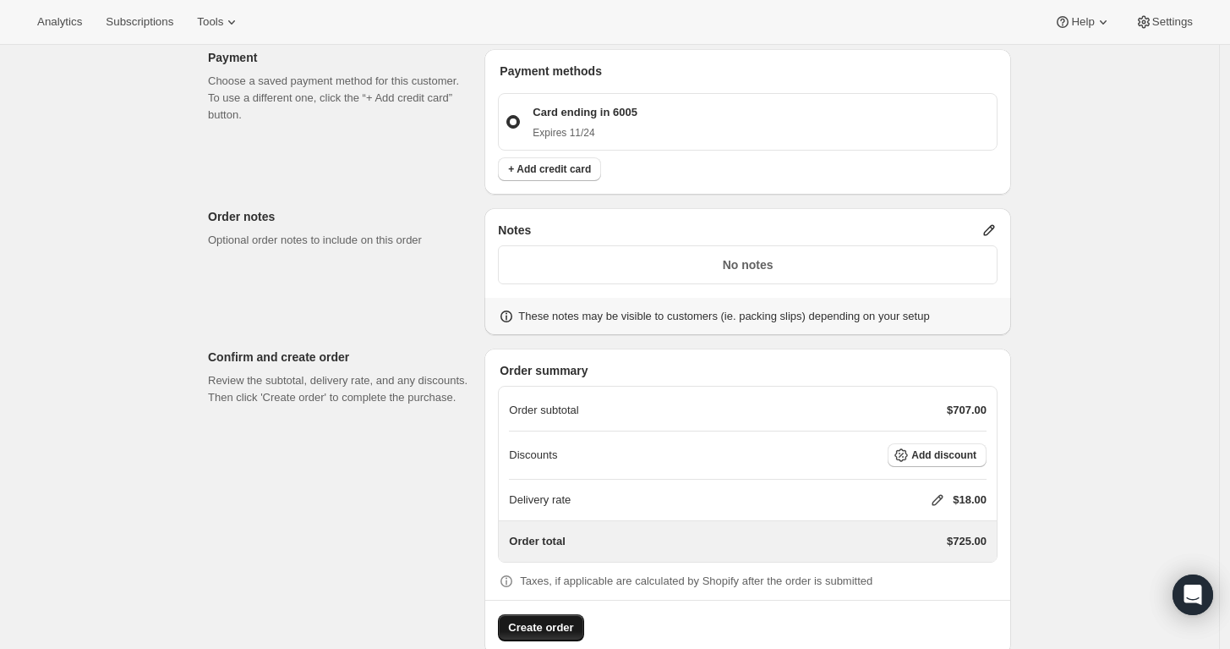
click at [547, 619] on span "Create order" at bounding box center [540, 627] width 65 height 17
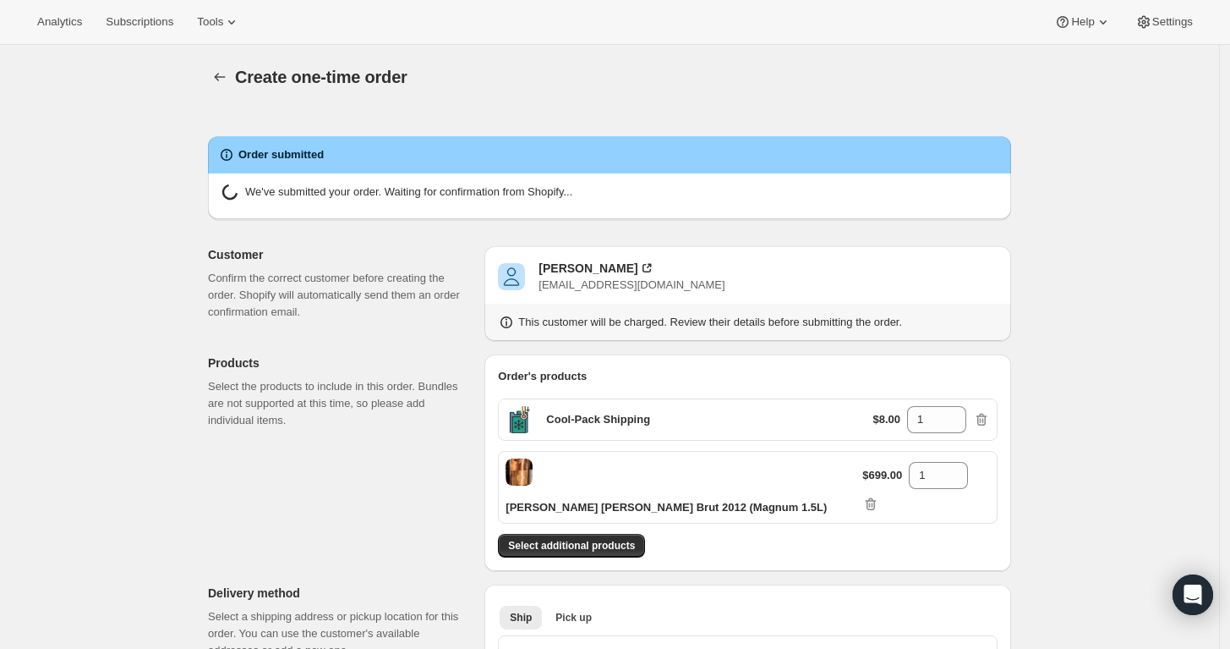
radio input "true"
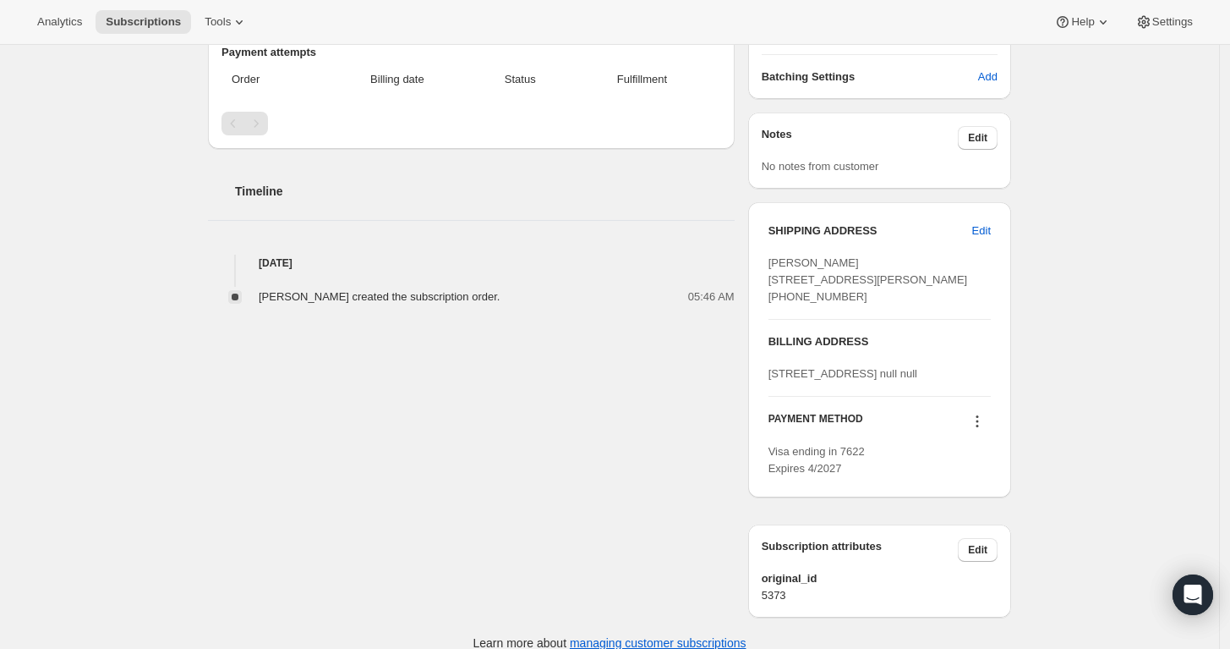
scroll to position [428, 0]
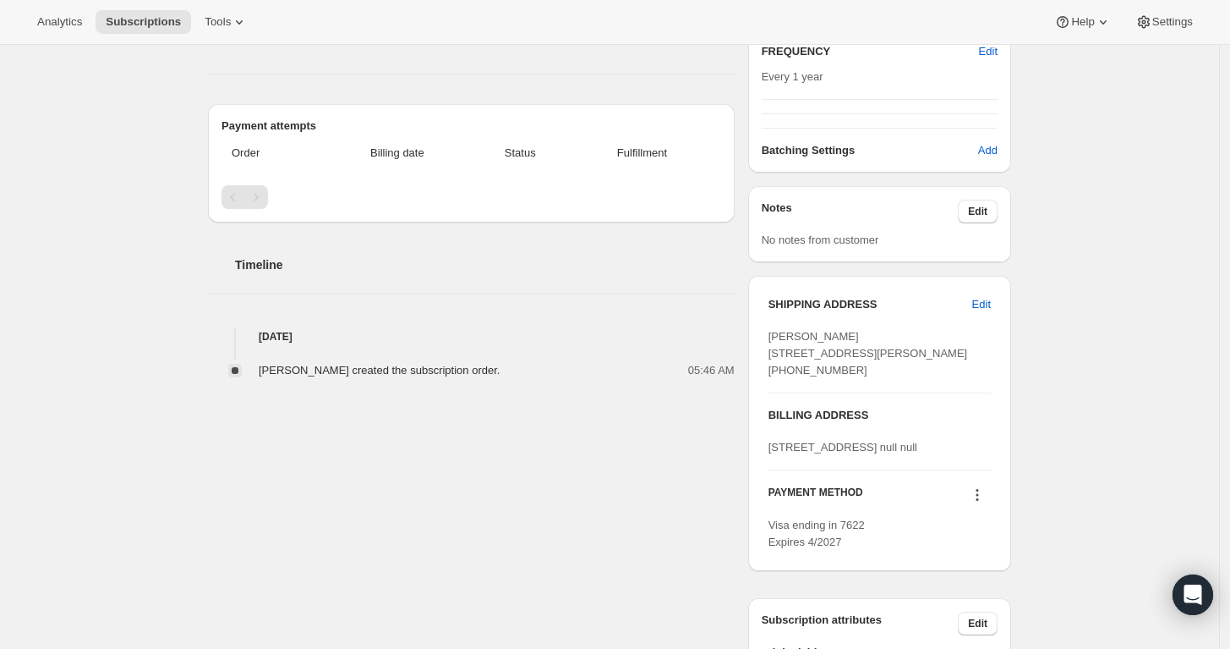
scroll to position [354, 0]
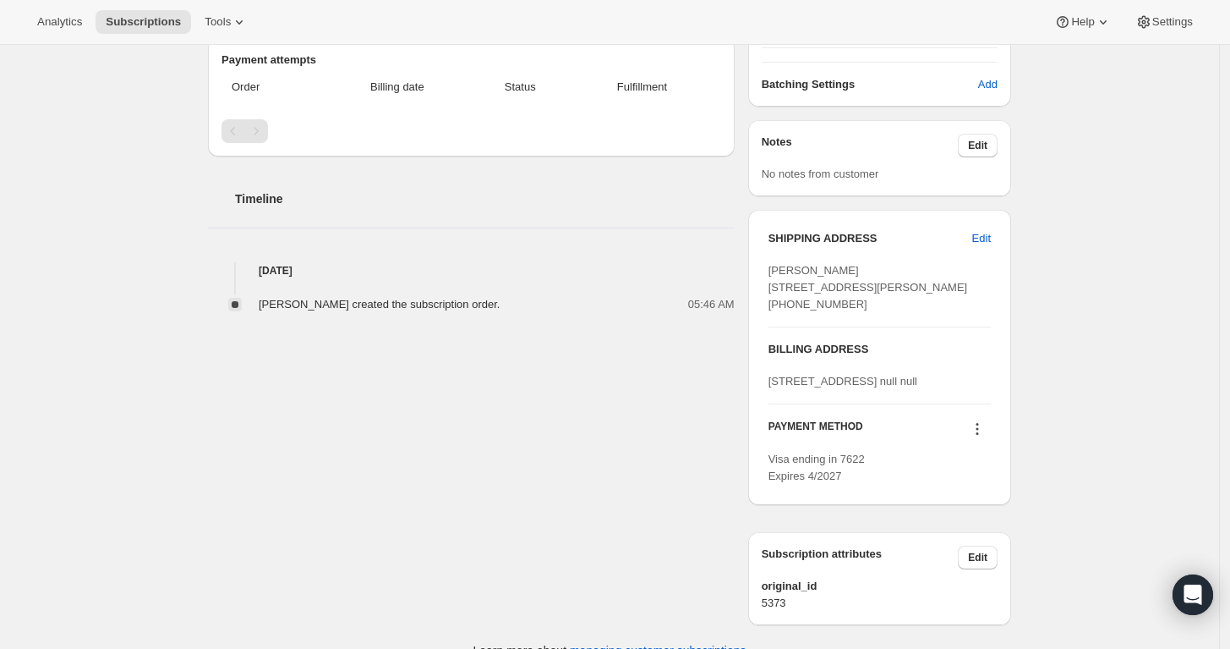
scroll to position [430, 0]
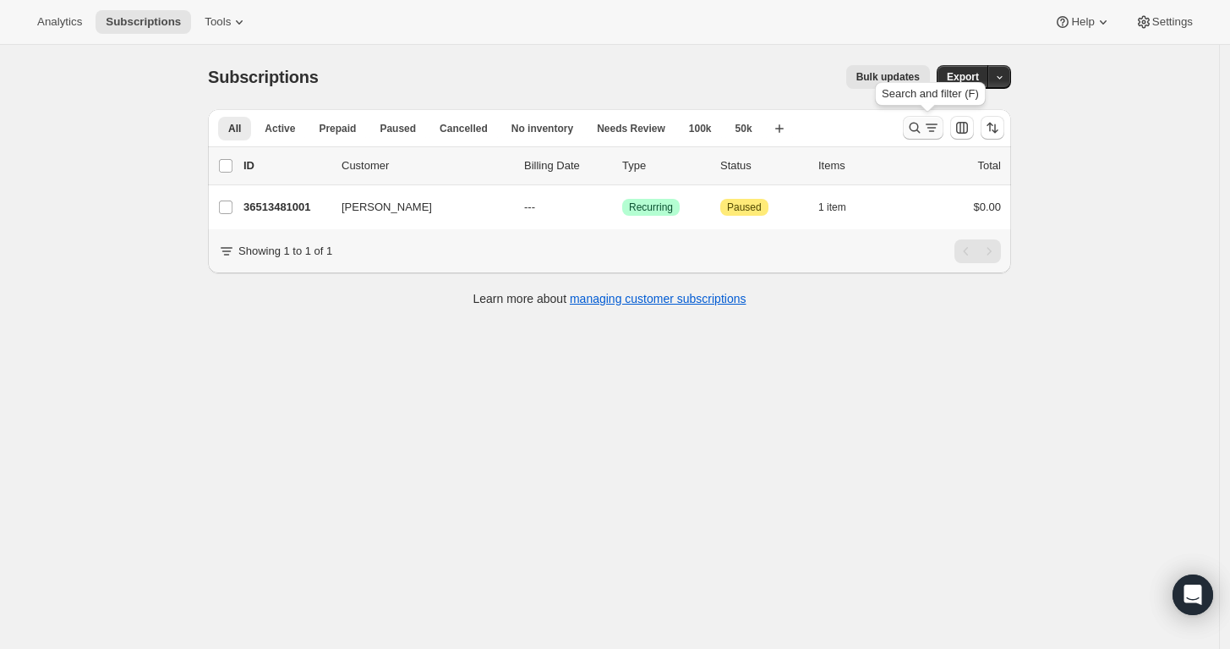
click at [922, 134] on icon "Search and filter results" at bounding box center [914, 127] width 17 height 17
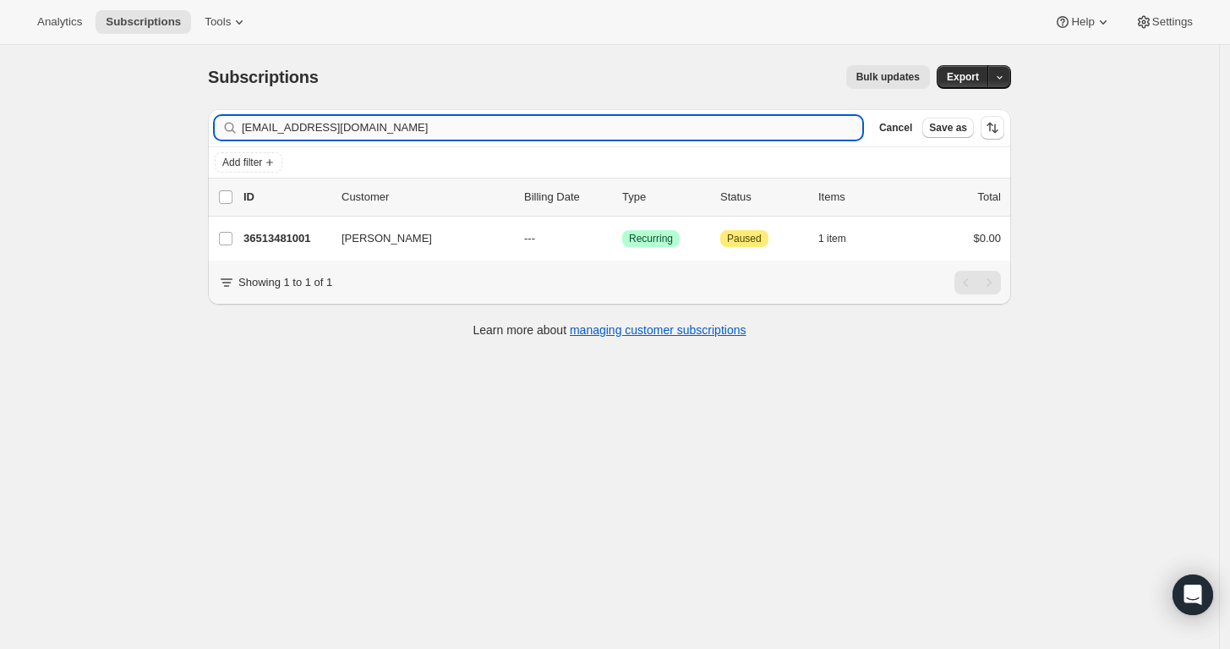
click at [586, 135] on input "sbush1@gmail.com" at bounding box center [552, 128] width 621 height 24
type input "james.d.campbell@earthlink.net"
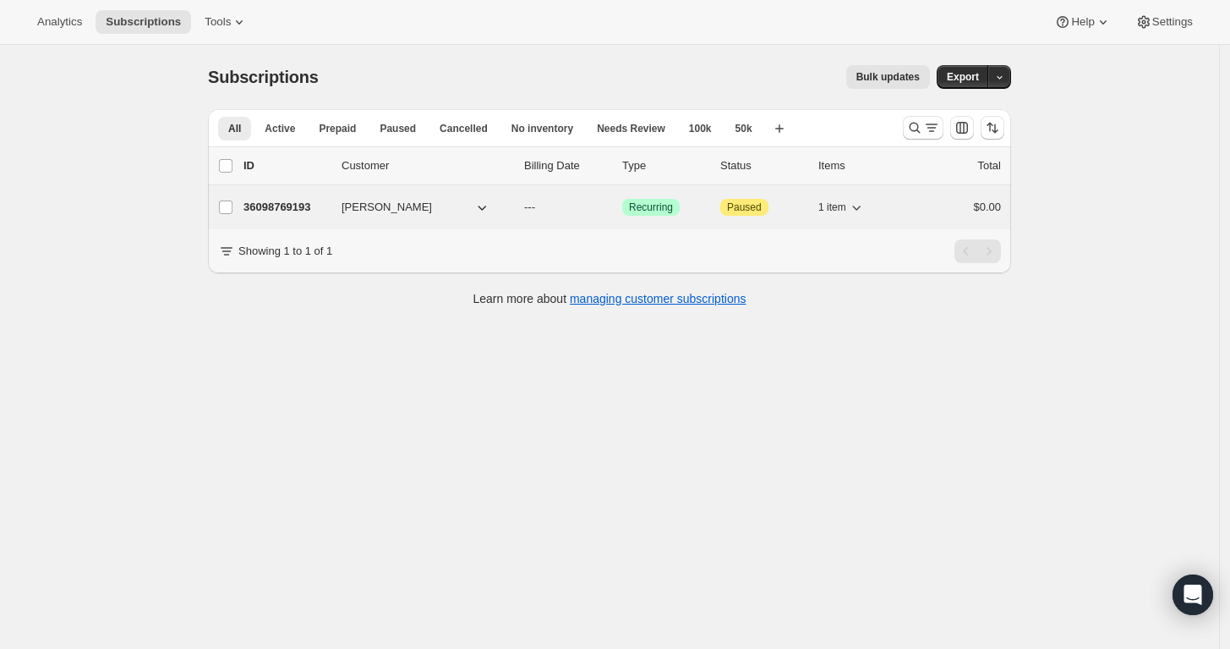
click at [295, 200] on p "36098769193" at bounding box center [286, 207] width 85 height 17
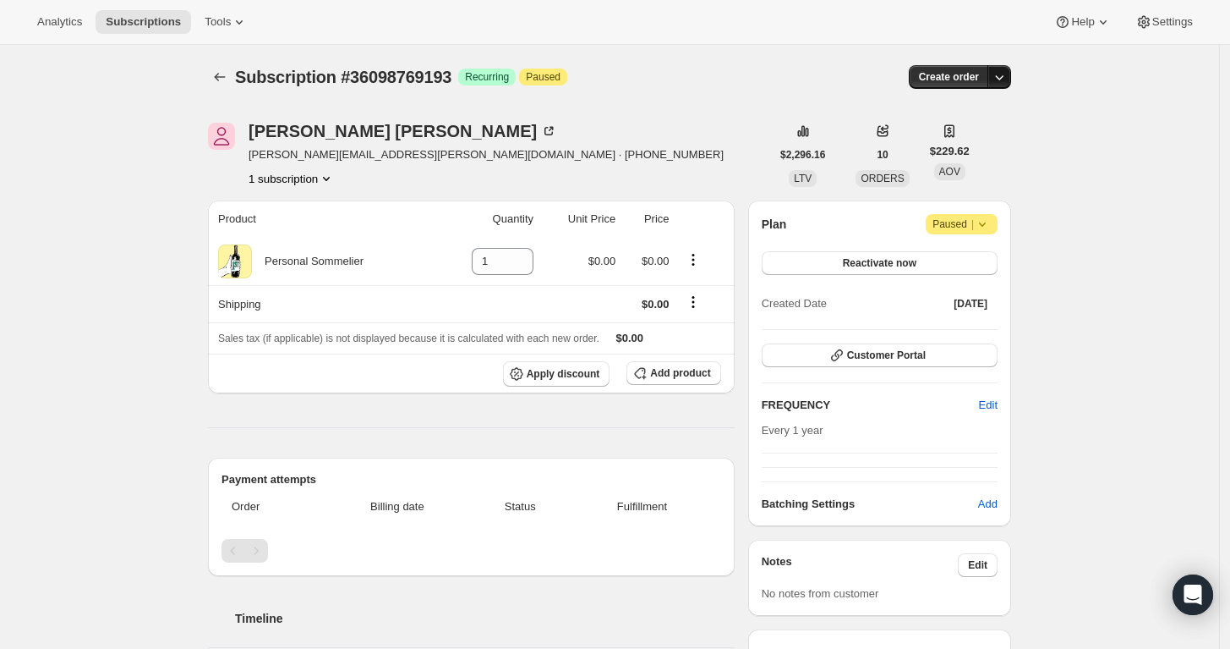
click at [1008, 74] on icon "button" at bounding box center [999, 76] width 17 height 17
click at [978, 137] on span "Create custom one-time order" at bounding box center [933, 140] width 146 height 13
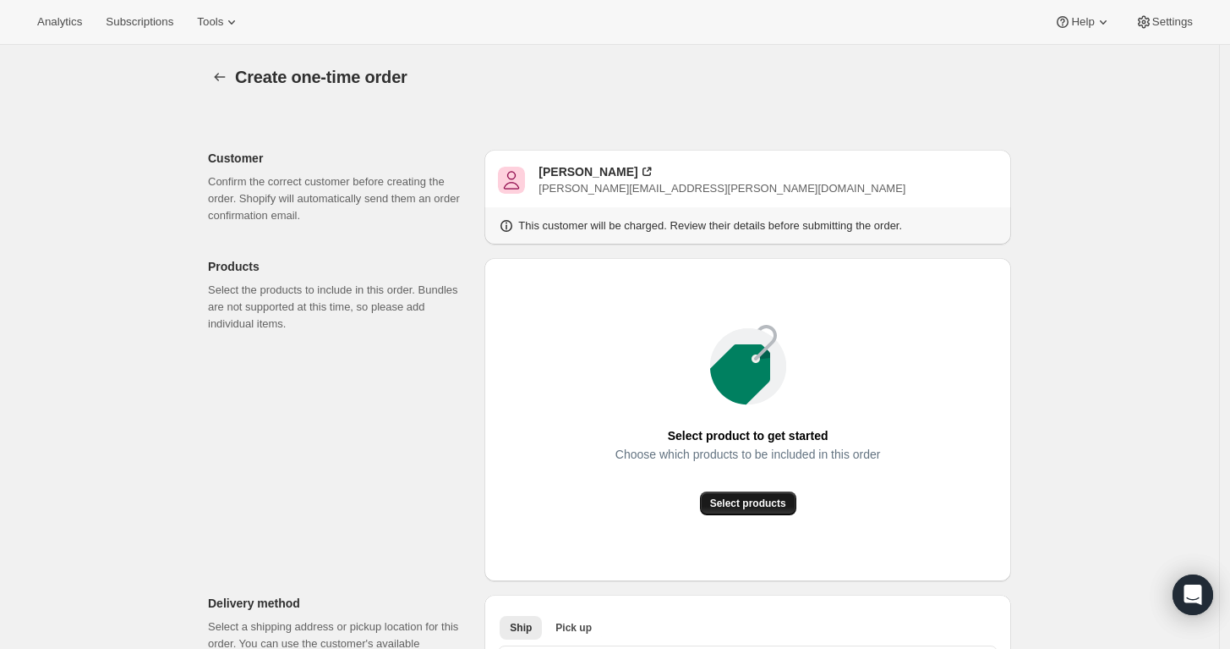
click at [755, 509] on span "Select products" at bounding box center [748, 503] width 76 height 14
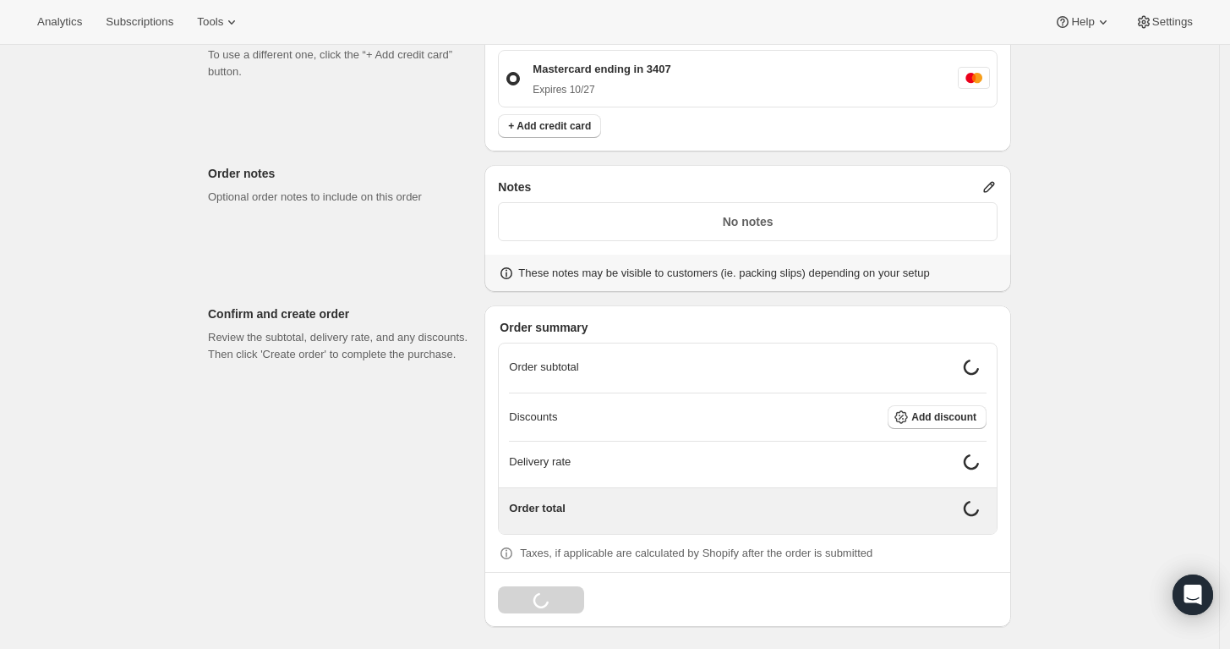
scroll to position [740, 0]
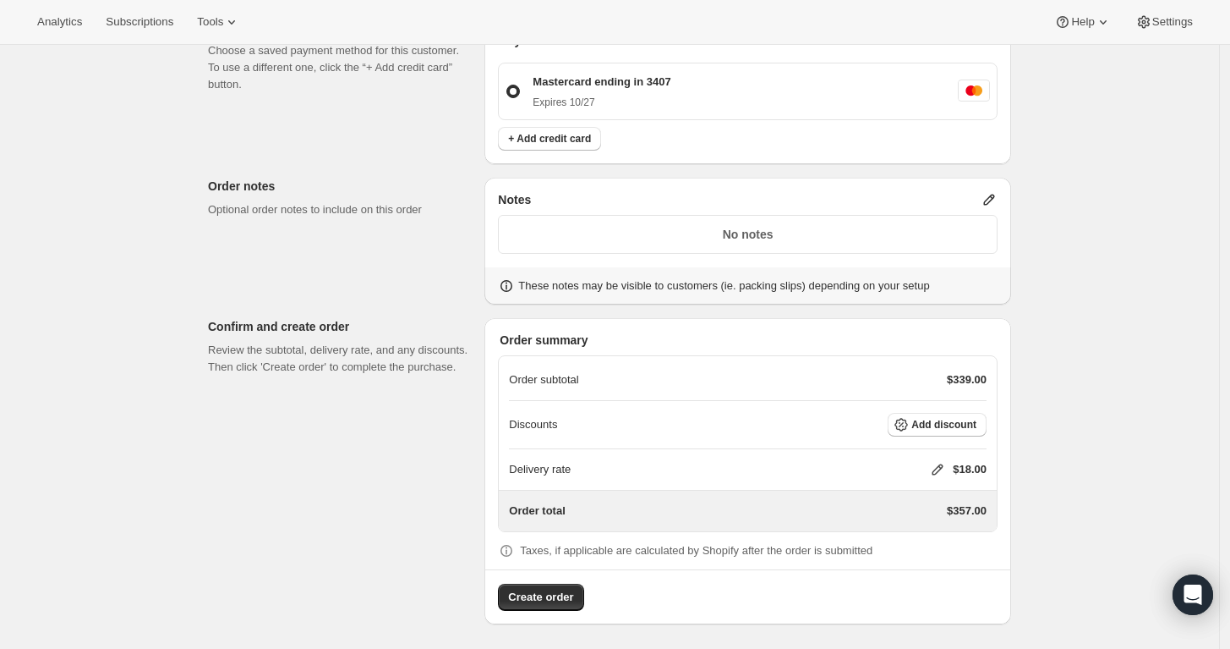
click at [940, 456] on div "Delivery rate $18.00" at bounding box center [748, 469] width 478 height 41
click at [940, 472] on icon at bounding box center [937, 469] width 17 height 17
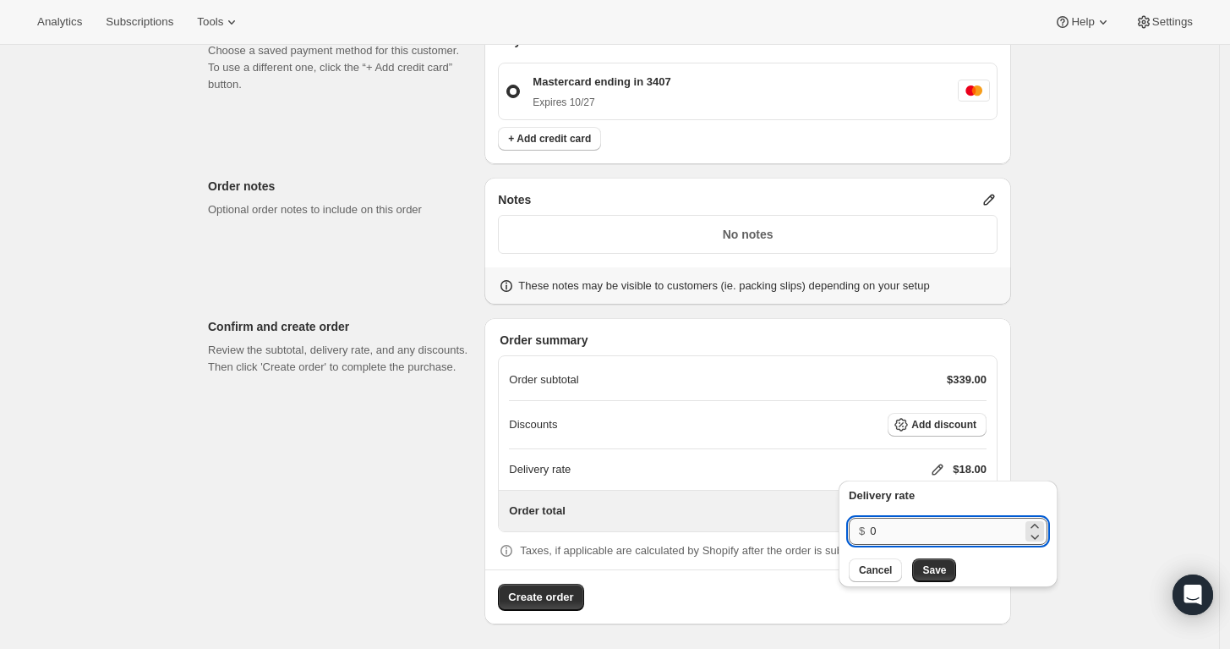
click at [920, 526] on input "0" at bounding box center [946, 531] width 152 height 27
type input "0"
click at [927, 573] on span "Save" at bounding box center [935, 570] width 24 height 14
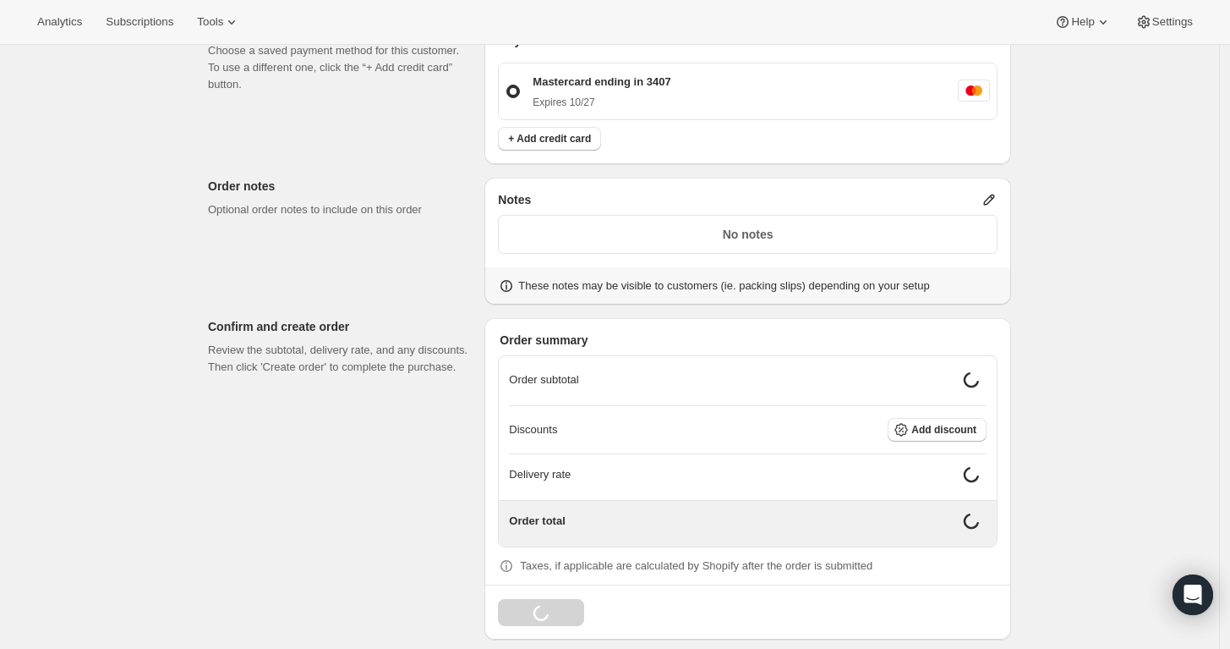
click at [816, 231] on p "No notes" at bounding box center [748, 234] width 478 height 17
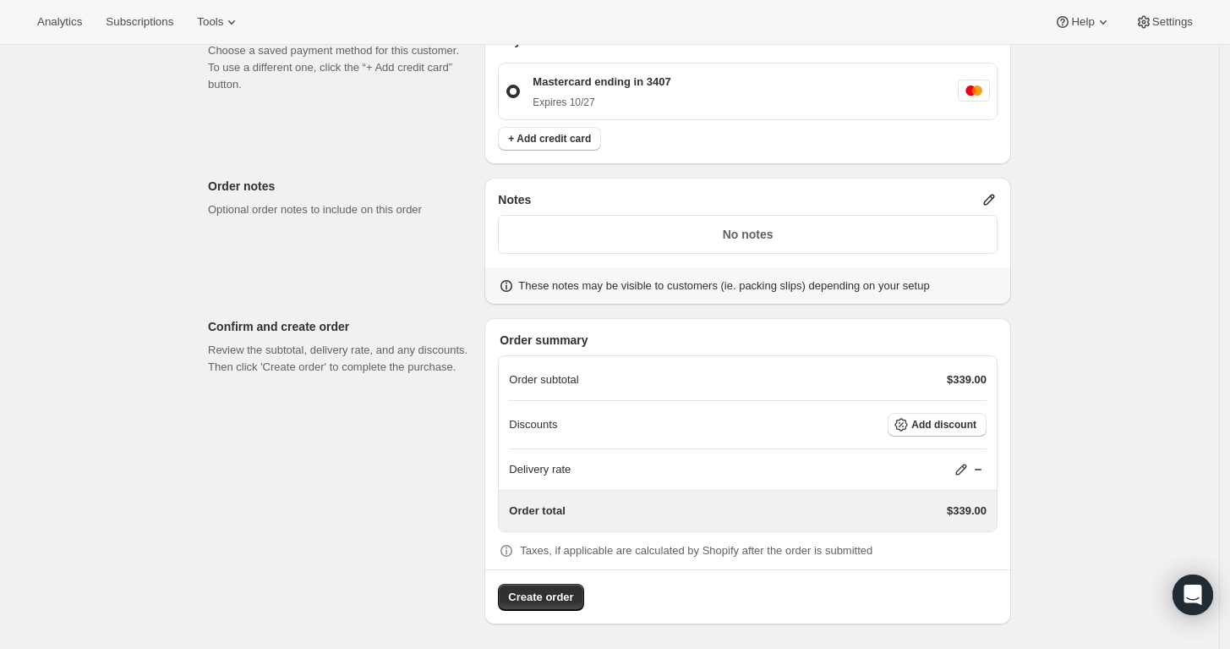
click at [816, 231] on p "No notes" at bounding box center [748, 234] width 478 height 17
click at [997, 205] on icon at bounding box center [989, 199] width 17 height 17
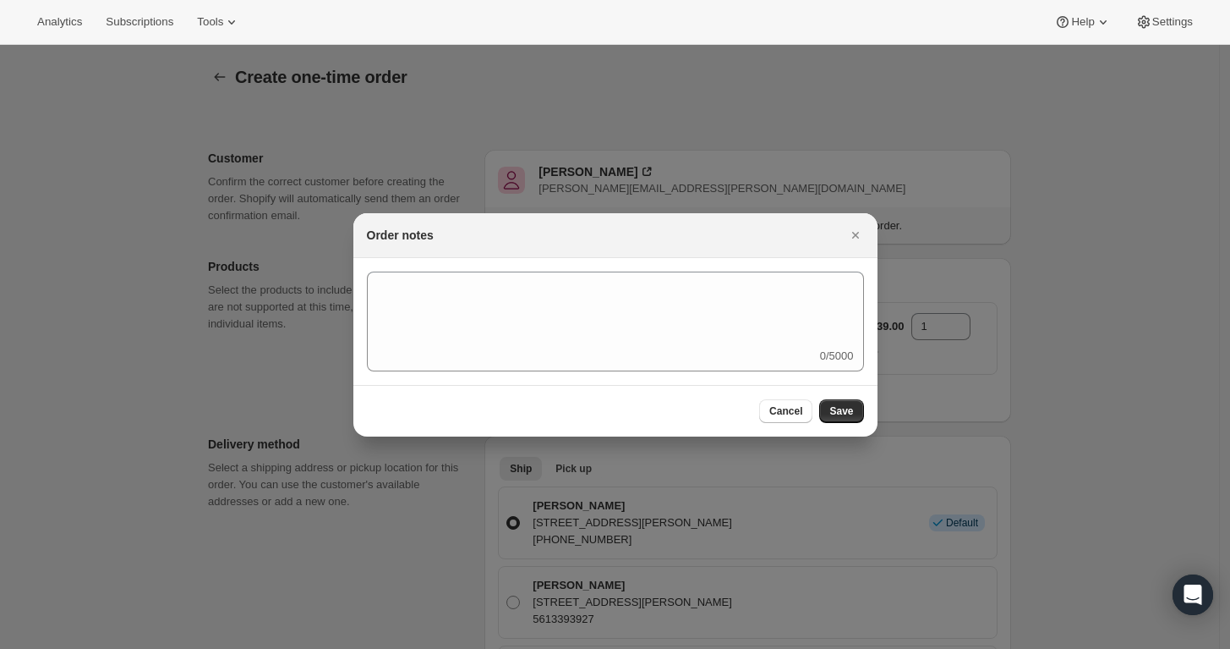
scroll to position [0, 0]
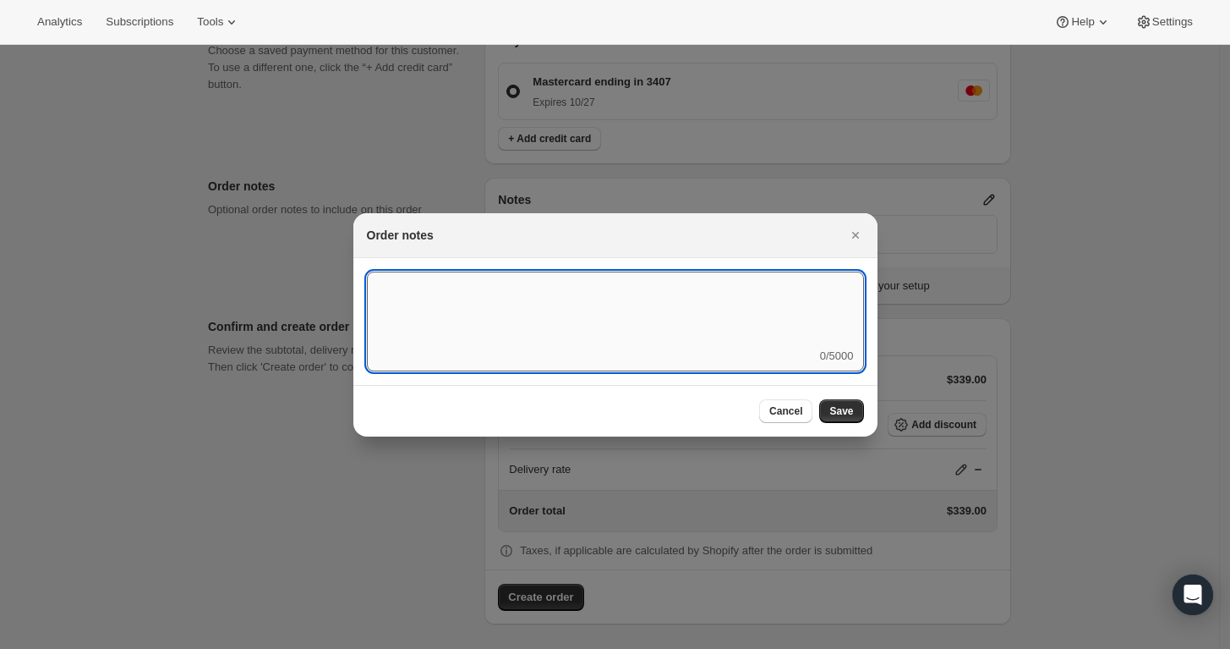
click at [726, 282] on textarea ":r58:" at bounding box center [615, 309] width 497 height 76
type textarea "Weather HOLD"
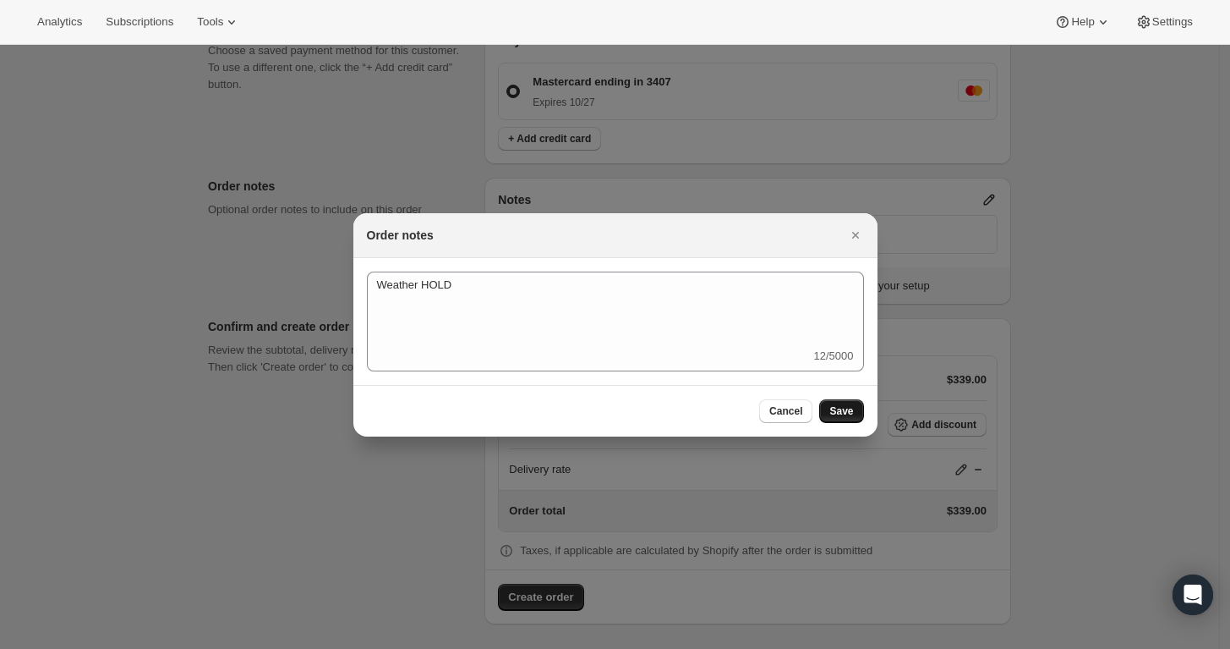
click at [846, 419] on button "Save" at bounding box center [841, 411] width 44 height 24
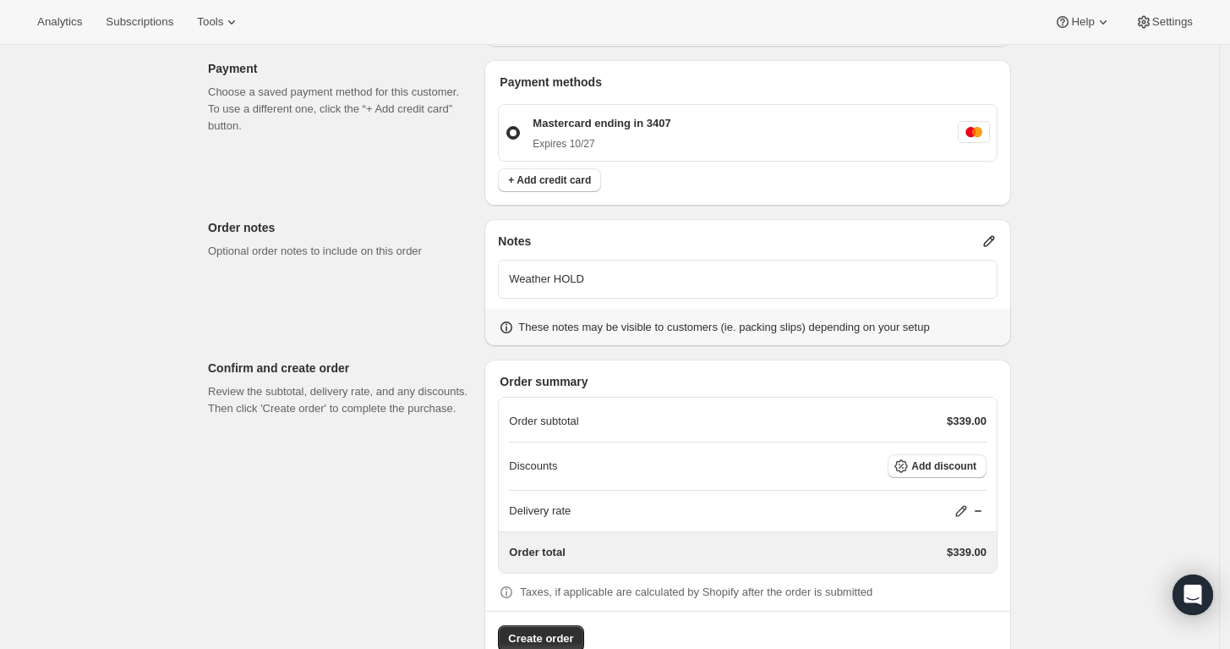
scroll to position [740, 0]
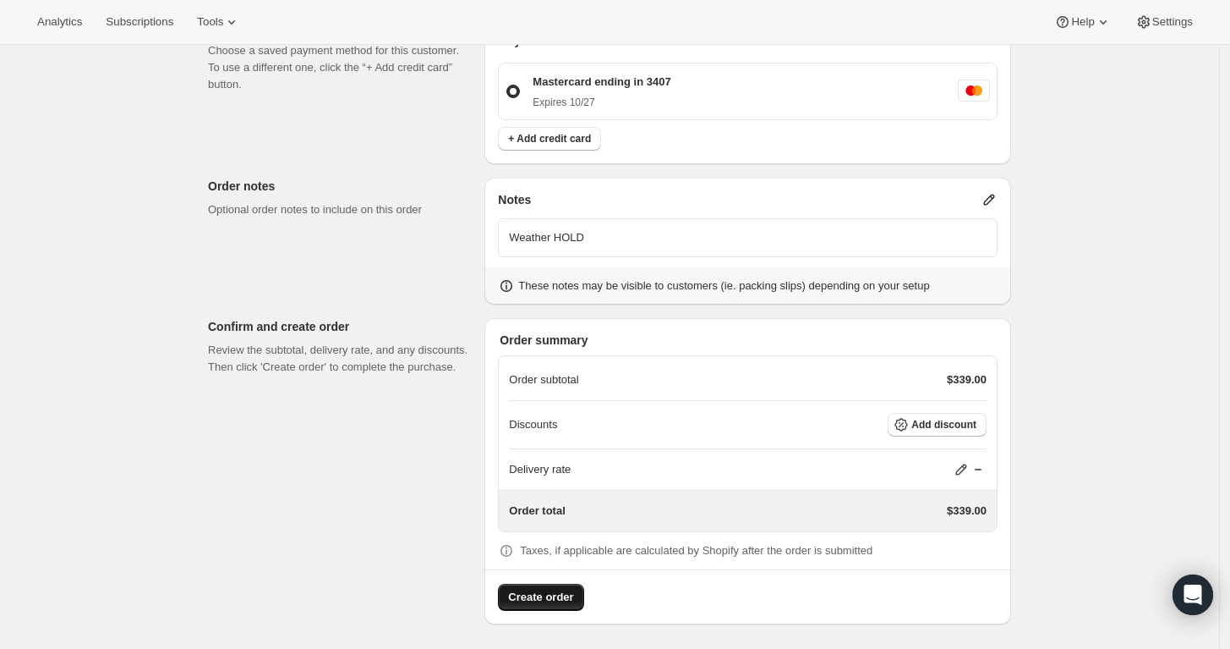
click at [568, 599] on span "Create order" at bounding box center [540, 597] width 65 height 17
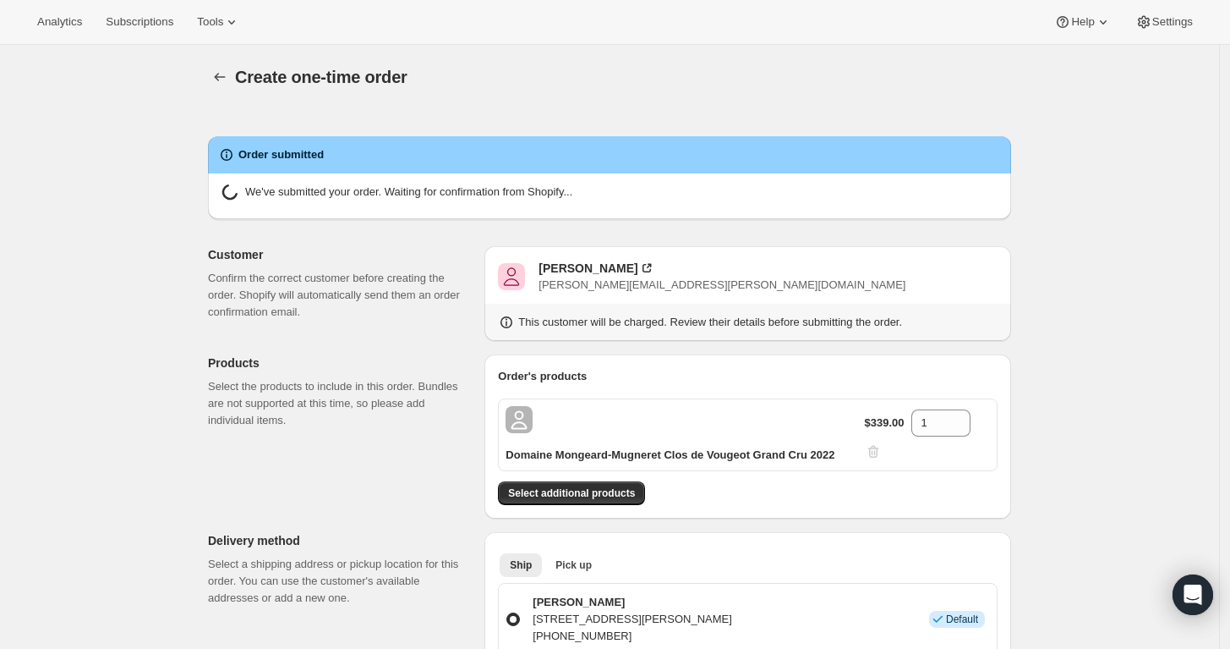
radio input "true"
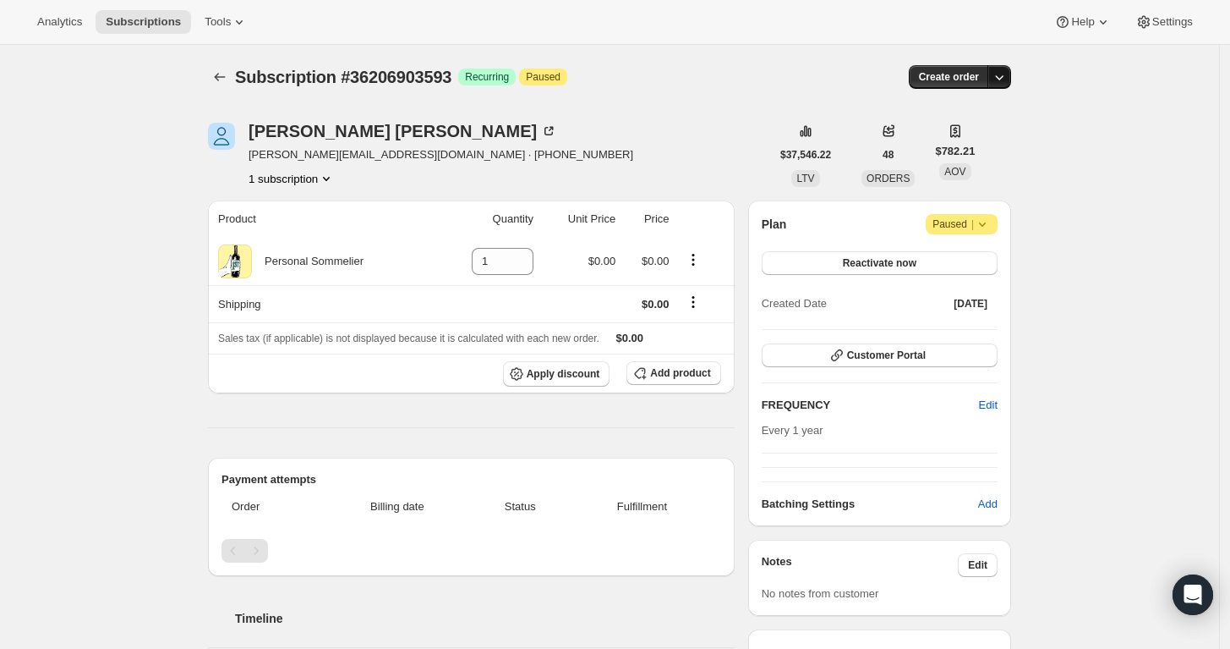
click at [1008, 72] on icon "button" at bounding box center [999, 76] width 17 height 17
click at [980, 138] on span "Create custom one-time order" at bounding box center [933, 140] width 146 height 13
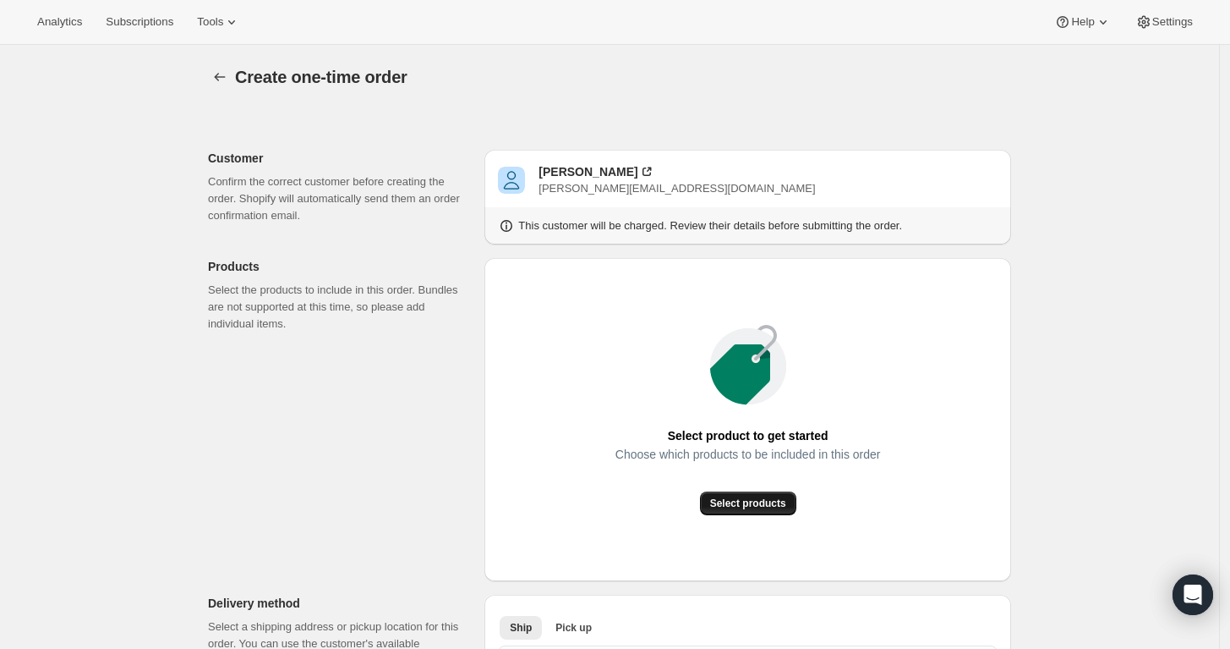
click at [747, 506] on span "Select products" at bounding box center [748, 503] width 76 height 14
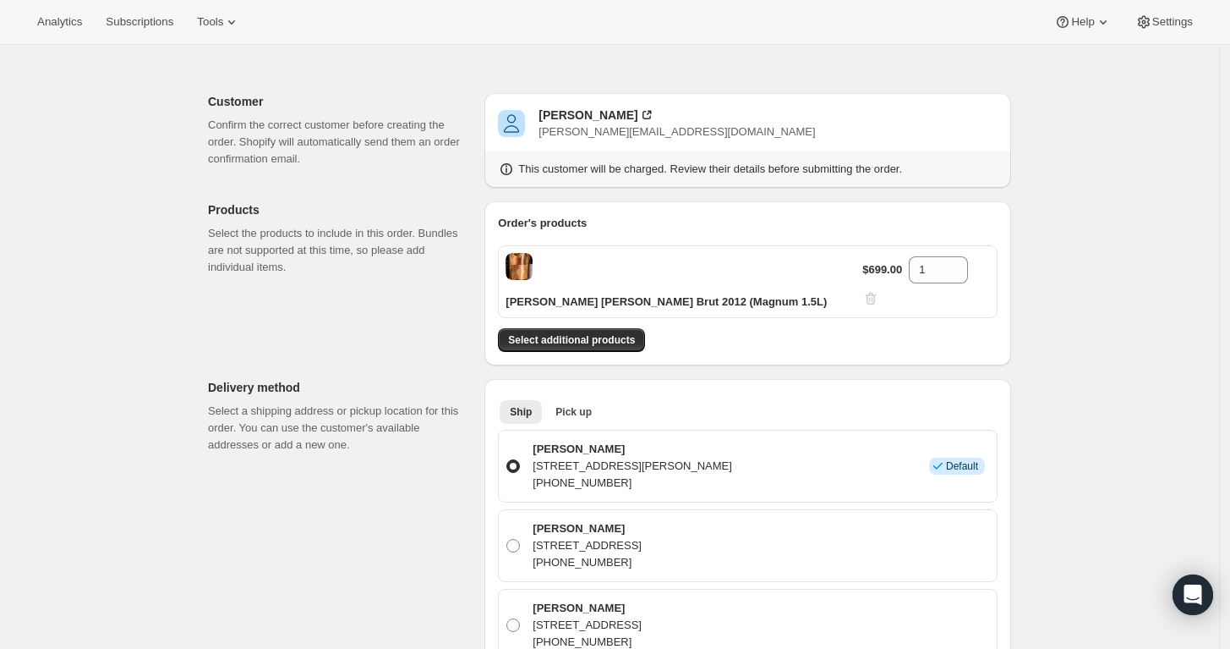
scroll to position [49, 0]
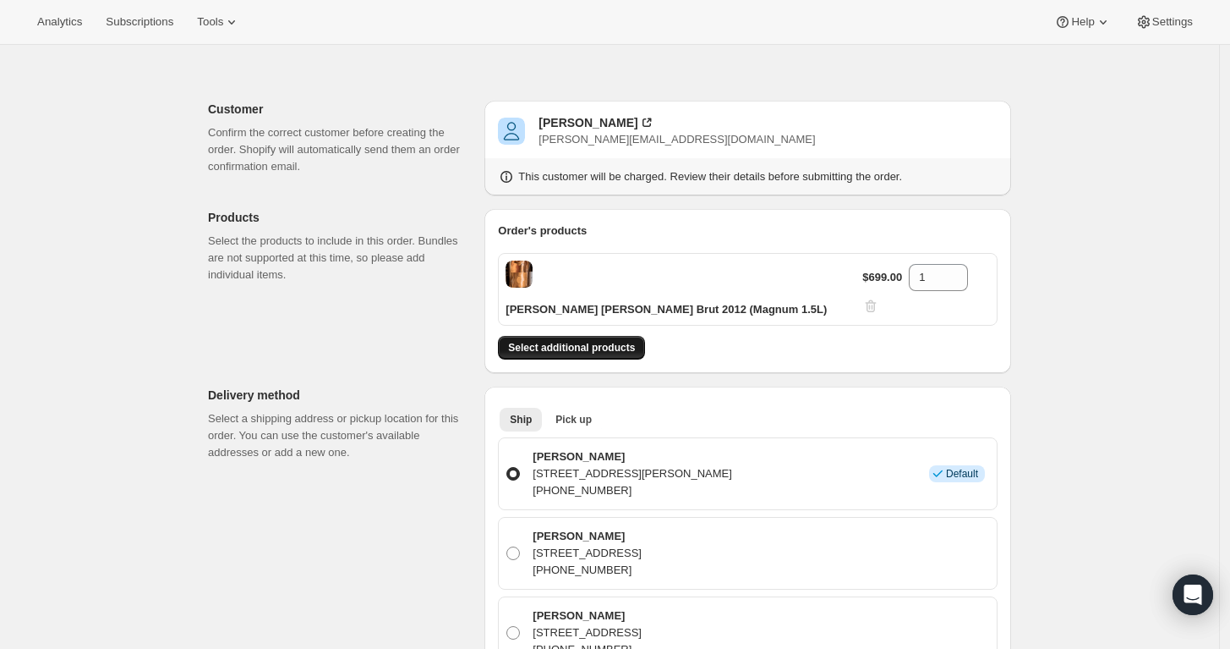
click at [628, 341] on span "Select additional products" at bounding box center [571, 348] width 127 height 14
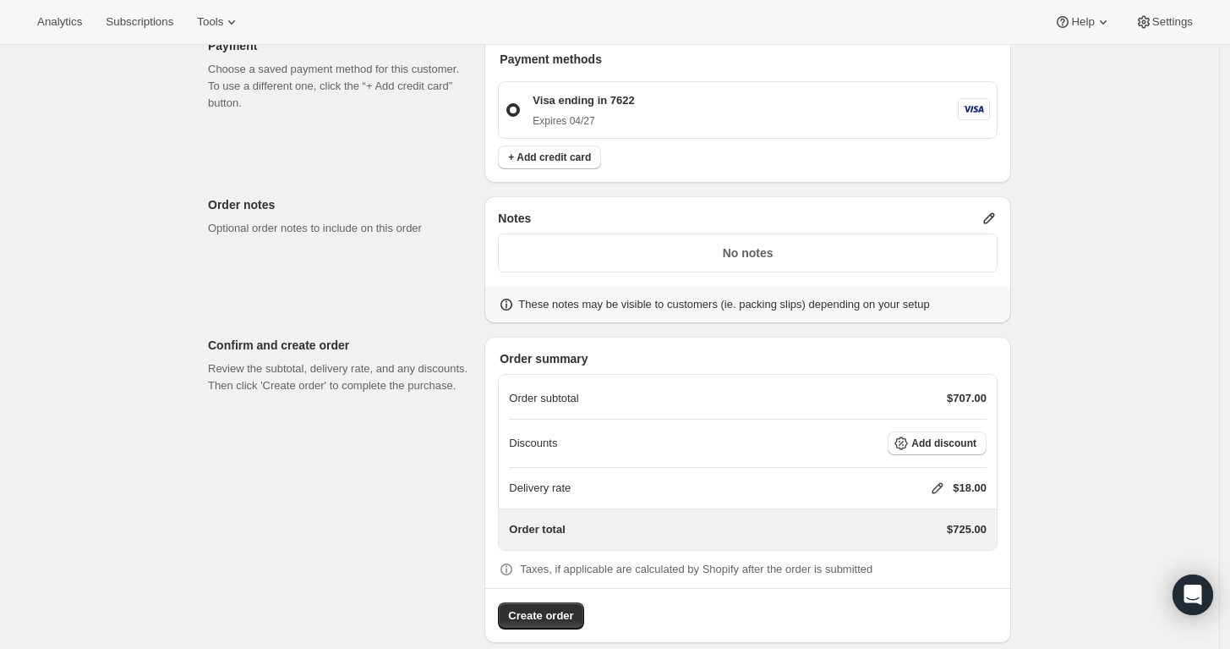
scroll to position [938, 0]
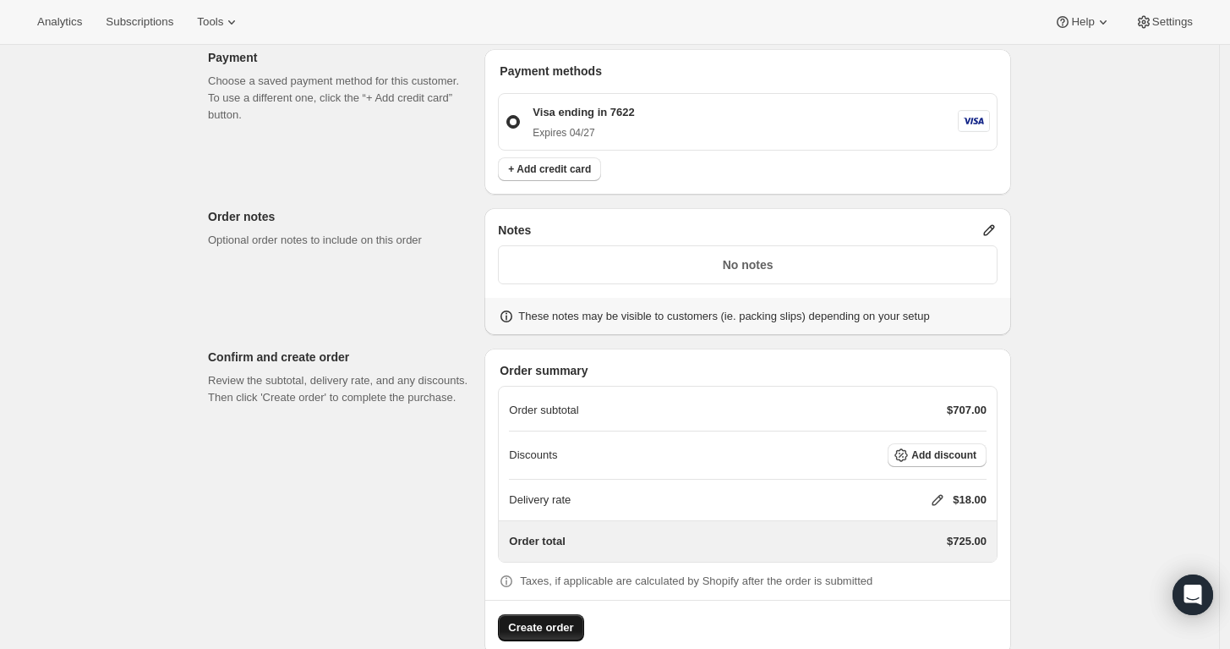
click at [541, 619] on span "Create order" at bounding box center [540, 627] width 65 height 17
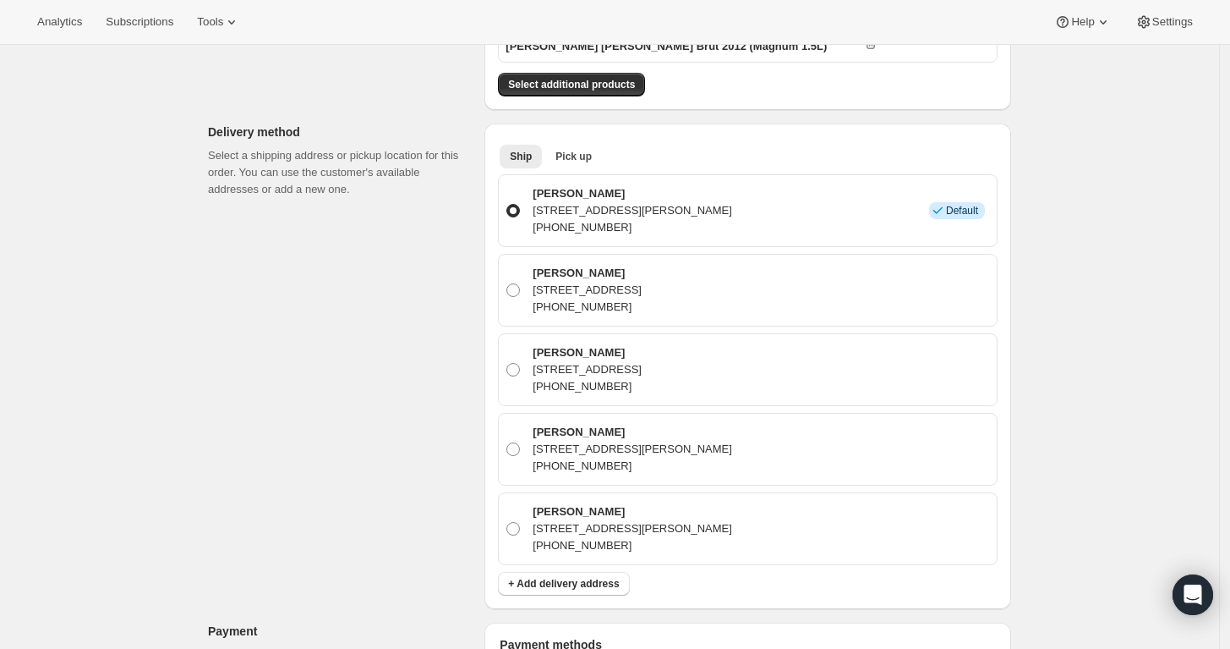
scroll to position [474, 0]
click at [517, 521] on span at bounding box center [514, 528] width 14 height 14
click at [507, 521] on input "[PERSON_NAME] [STREET_ADDRESS][PERSON_NAME] [PHONE_NUMBER]" at bounding box center [507, 521] width 1 height 1
radio input "true"
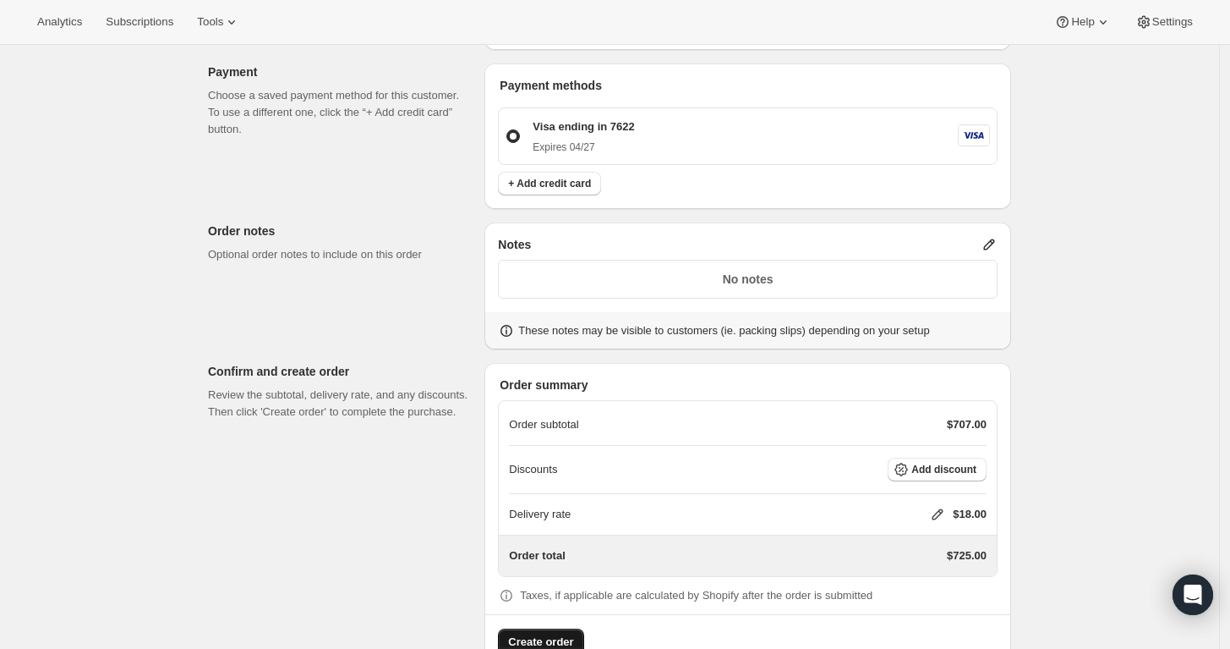
scroll to position [1046, 0]
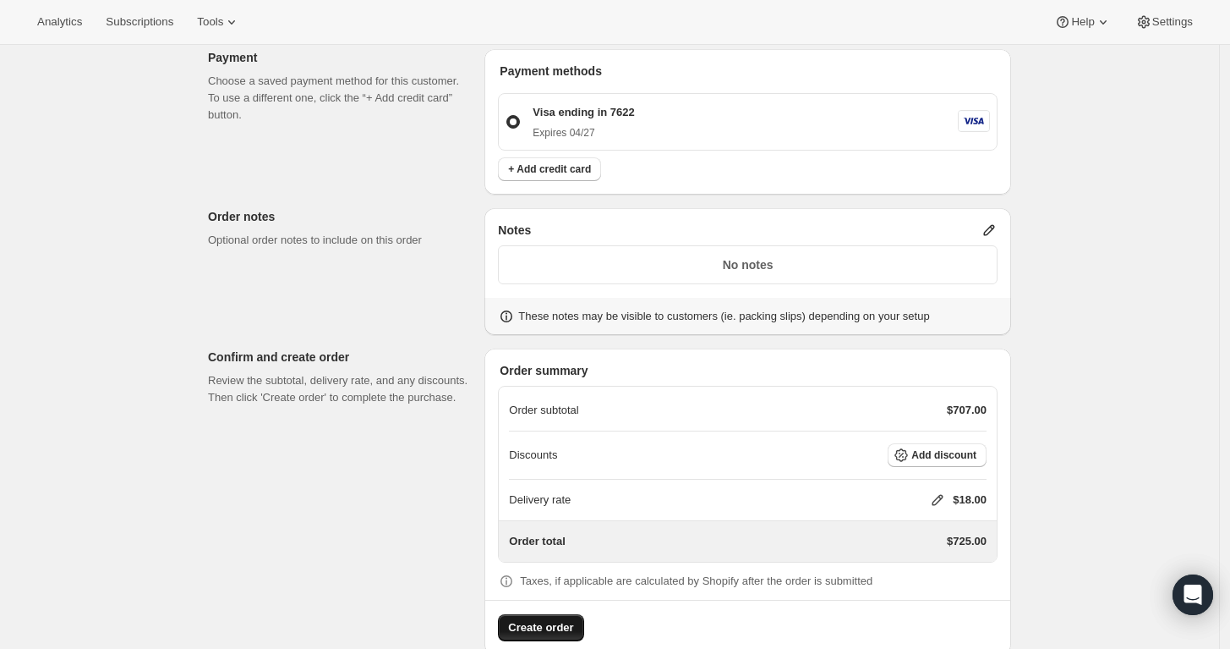
click at [563, 614] on button "Create order" at bounding box center [540, 627] width 85 height 27
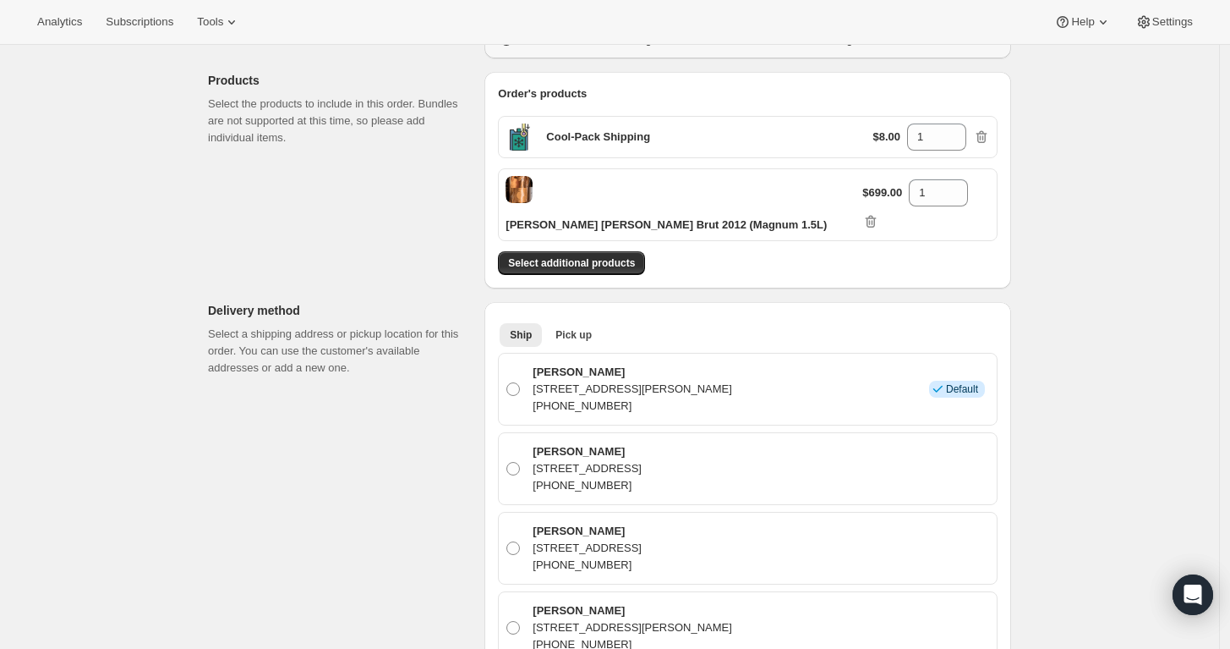
scroll to position [118, 0]
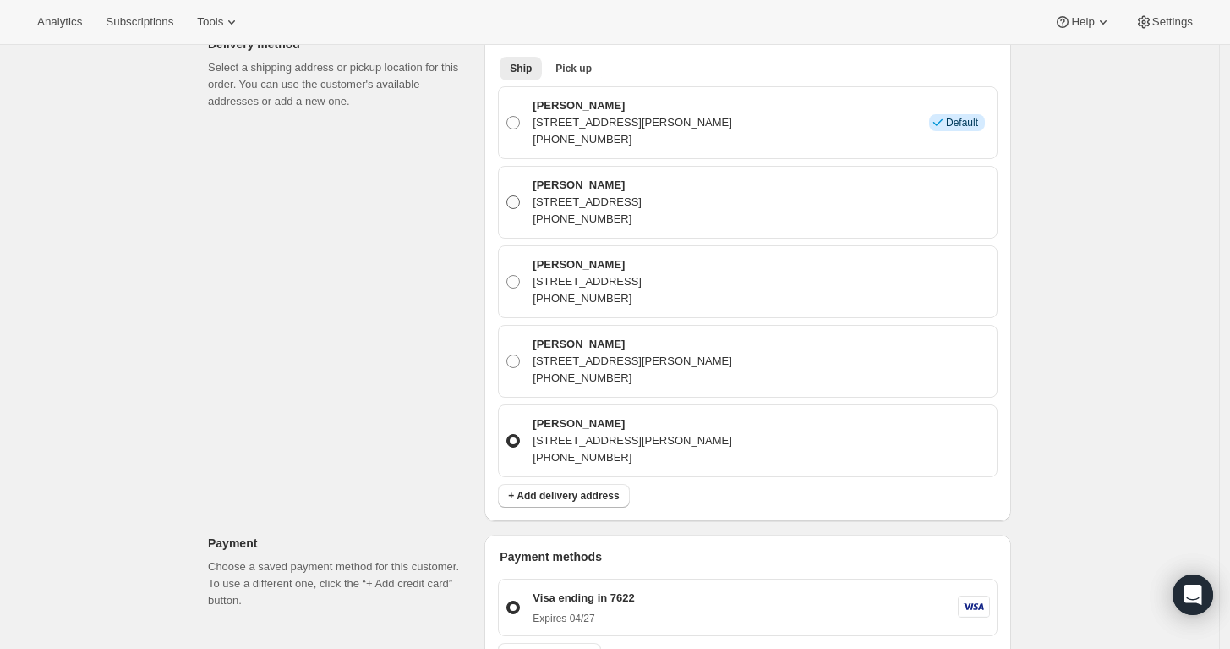
scroll to position [558, 0]
click at [520, 198] on span at bounding box center [514, 205] width 14 height 14
click at [507, 198] on input "[PERSON_NAME] [STREET_ADDRESS][PERSON_NAME] [PHONE_NUMBER]" at bounding box center [507, 198] width 1 height 1
radio input "true"
click at [363, 282] on div "Order failed We couldn't process the order: Street address and postal code do n…" at bounding box center [602, 354] width 817 height 1607
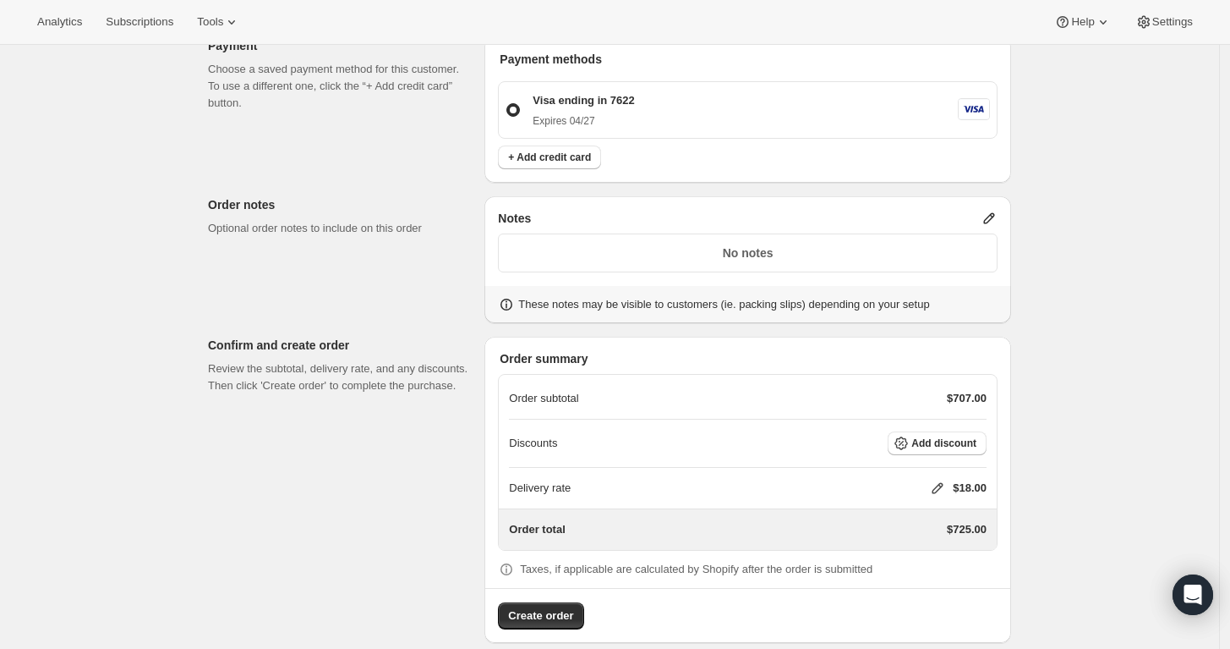
scroll to position [1046, 0]
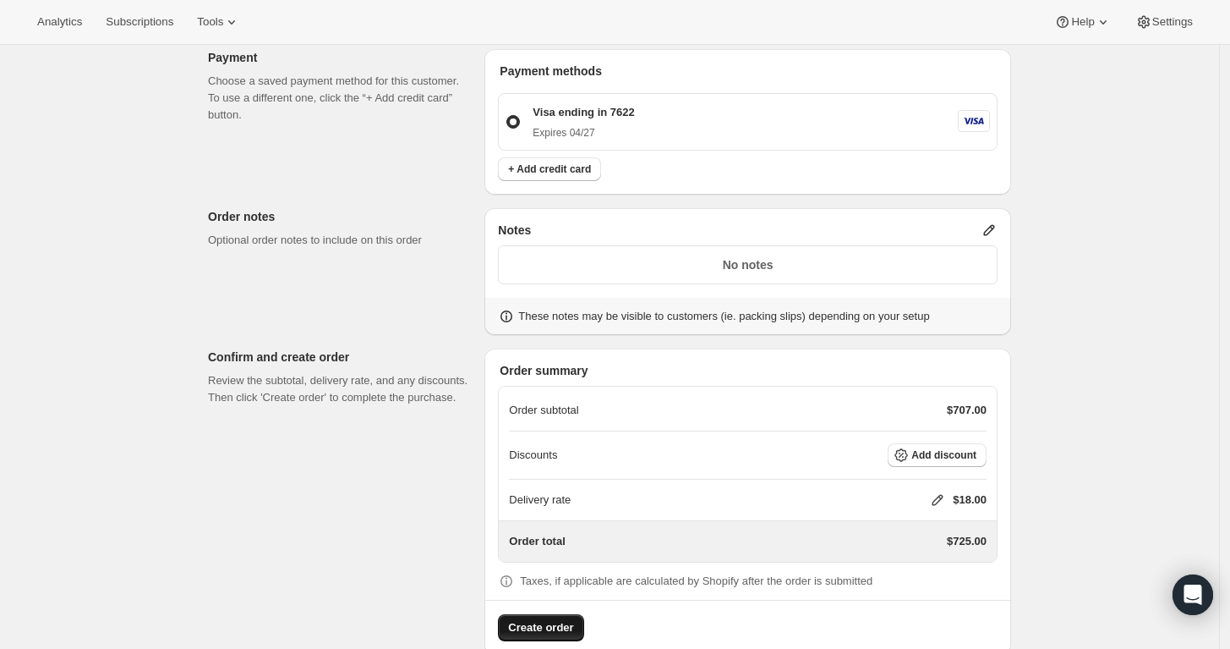
click at [534, 619] on span "Create order" at bounding box center [540, 627] width 65 height 17
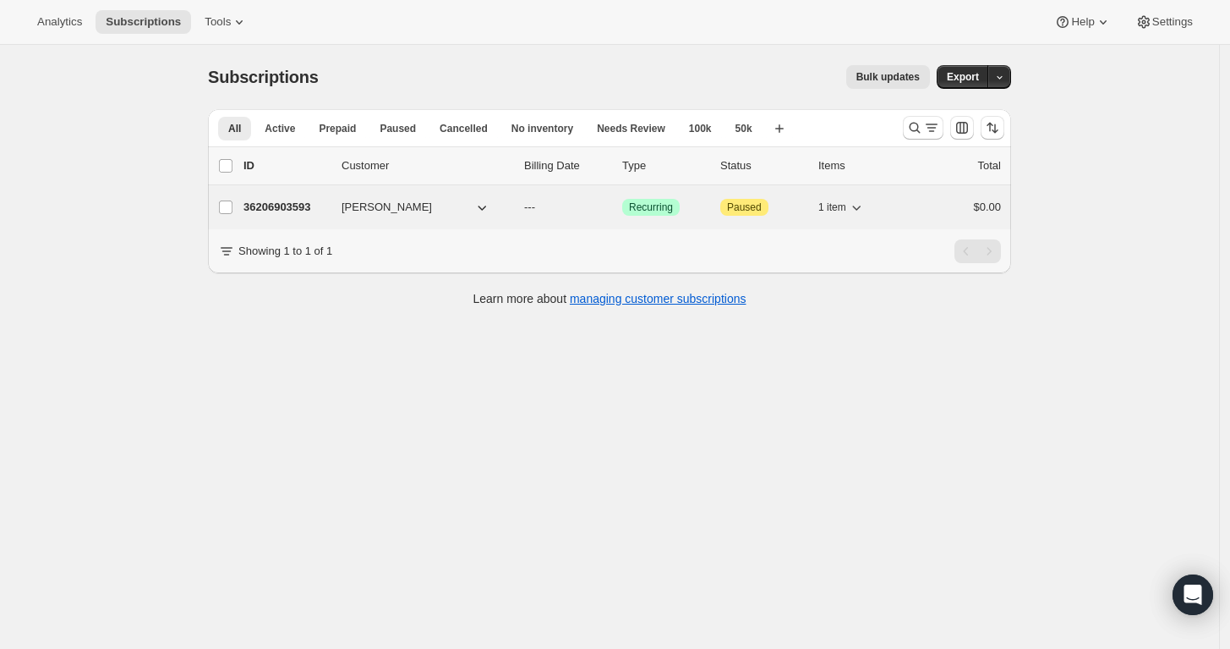
click at [381, 206] on span "[PERSON_NAME]" at bounding box center [387, 207] width 90 height 17
